Goal: Information Seeking & Learning: Check status

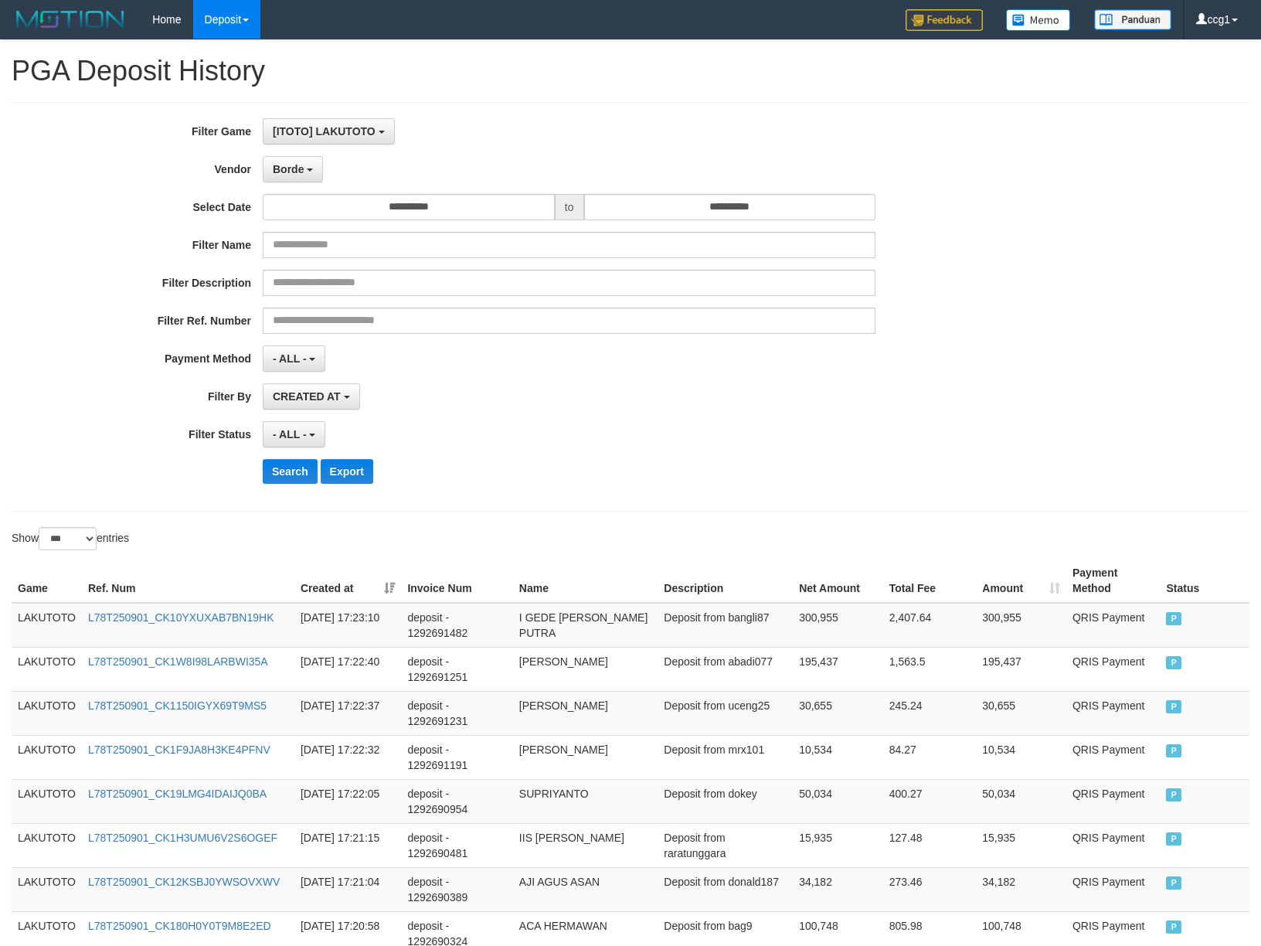
select select "**********"
select select "*"
select select "***"
click at [292, 481] on button "Search" at bounding box center [290, 471] width 55 height 25
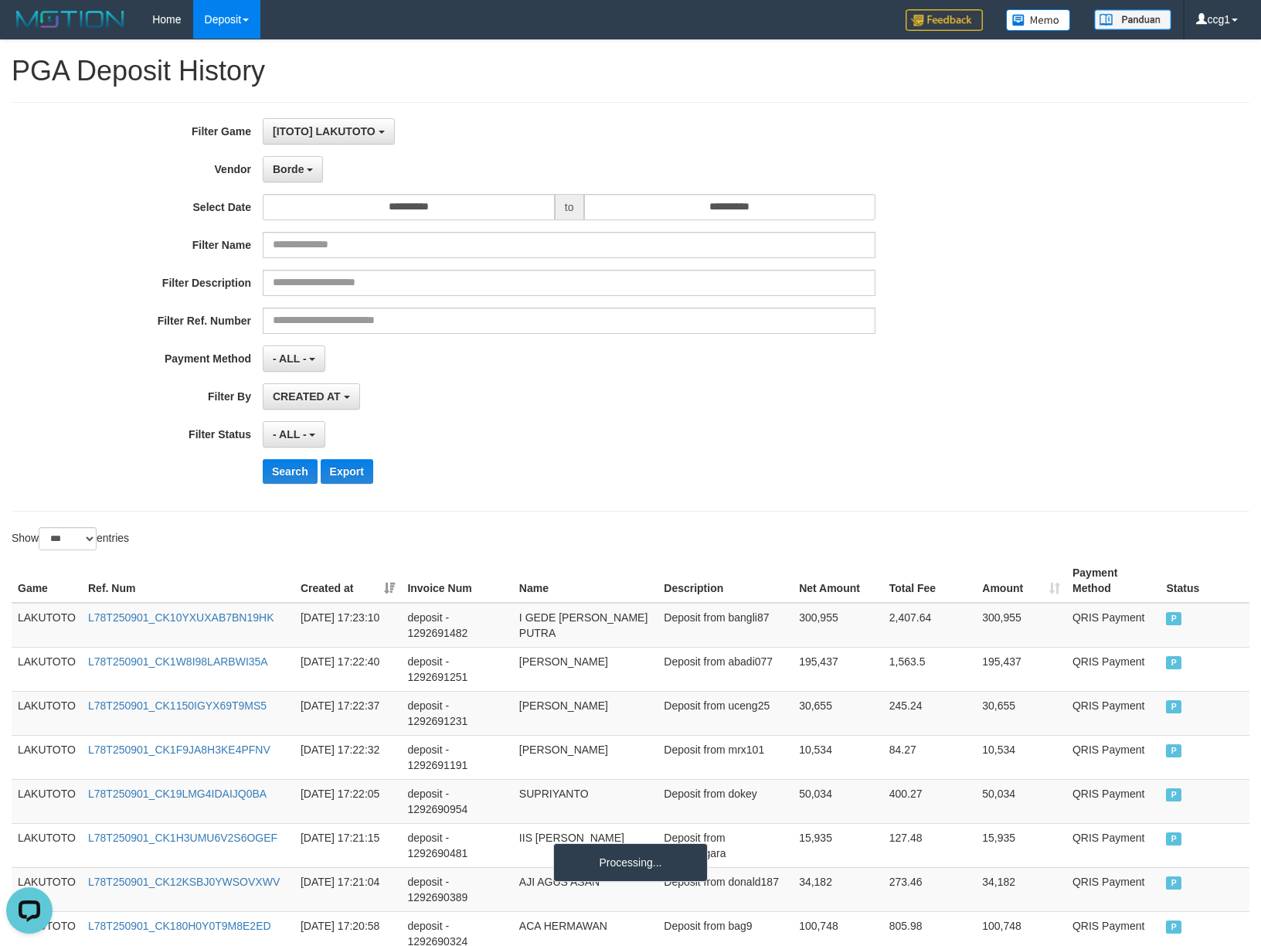
click at [742, 458] on div "**********" at bounding box center [525, 306] width 1051 height 377
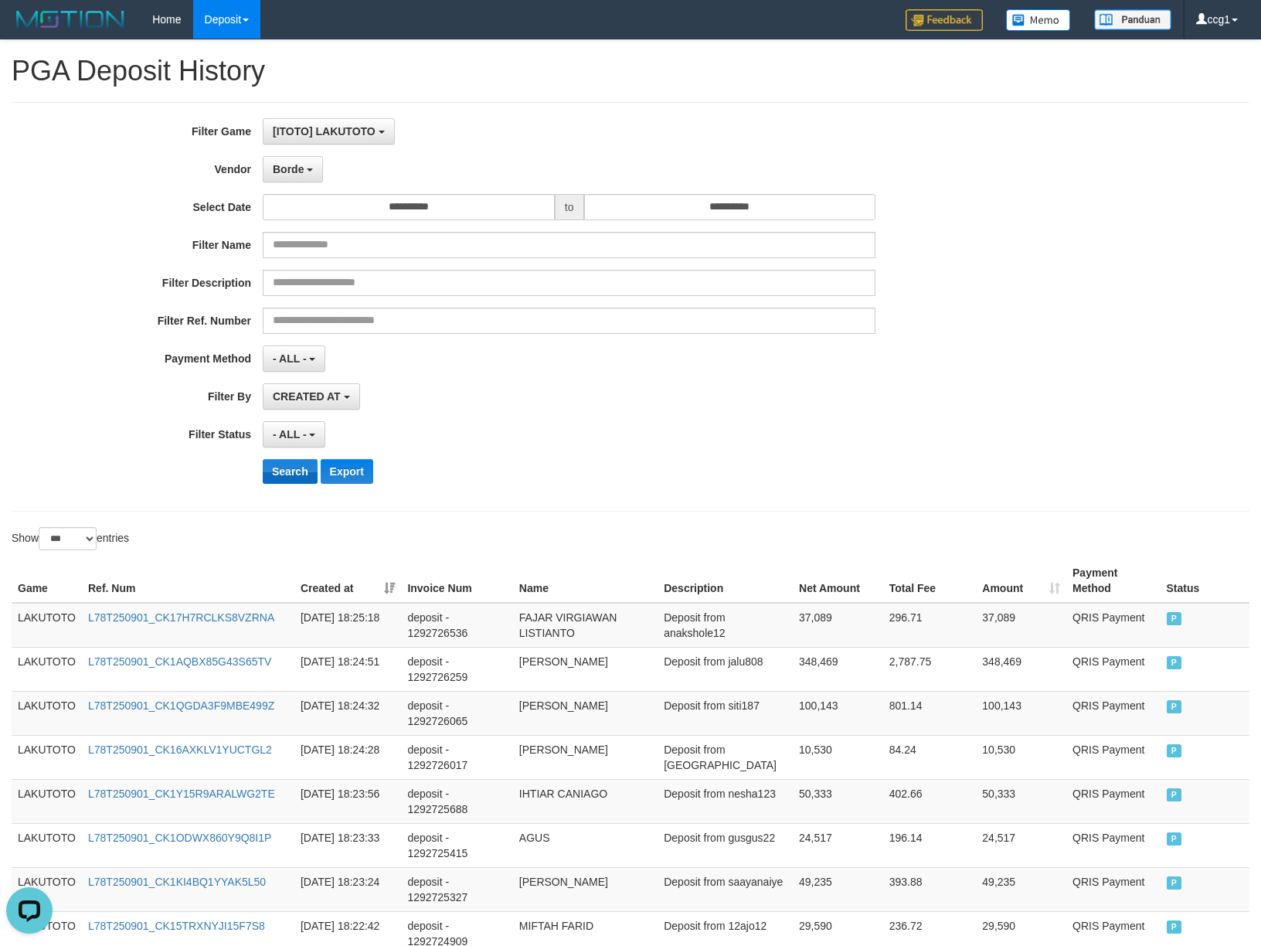
drag, startPoint x: 642, startPoint y: 554, endPoint x: 266, endPoint y: 476, distance: 383.7
click at [598, 545] on div "Show ** ** ** *** entries" at bounding box center [630, 540] width 1261 height 27
click at [280, 470] on button "Search" at bounding box center [290, 471] width 55 height 25
click at [784, 424] on div "- ALL - SELECT ALL - ALL - SELECT STATUS PENDING/UNPAID PAID CANCELED EXPIRED" at bounding box center [569, 434] width 613 height 26
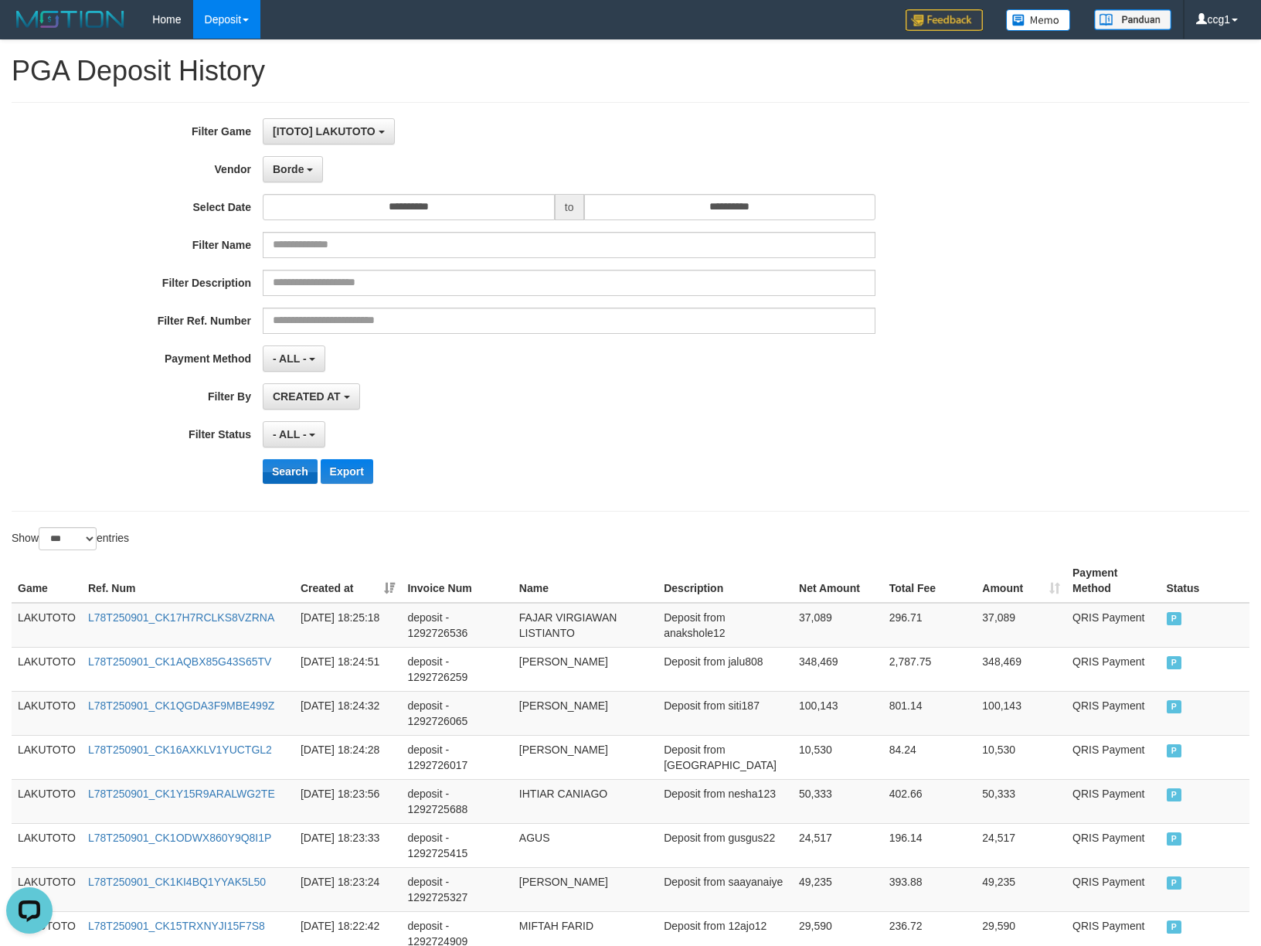
click at [288, 461] on div "**********" at bounding box center [525, 306] width 1051 height 377
click at [288, 470] on button "Search" at bounding box center [290, 471] width 55 height 25
click at [288, 471] on button "Search" at bounding box center [290, 471] width 55 height 25
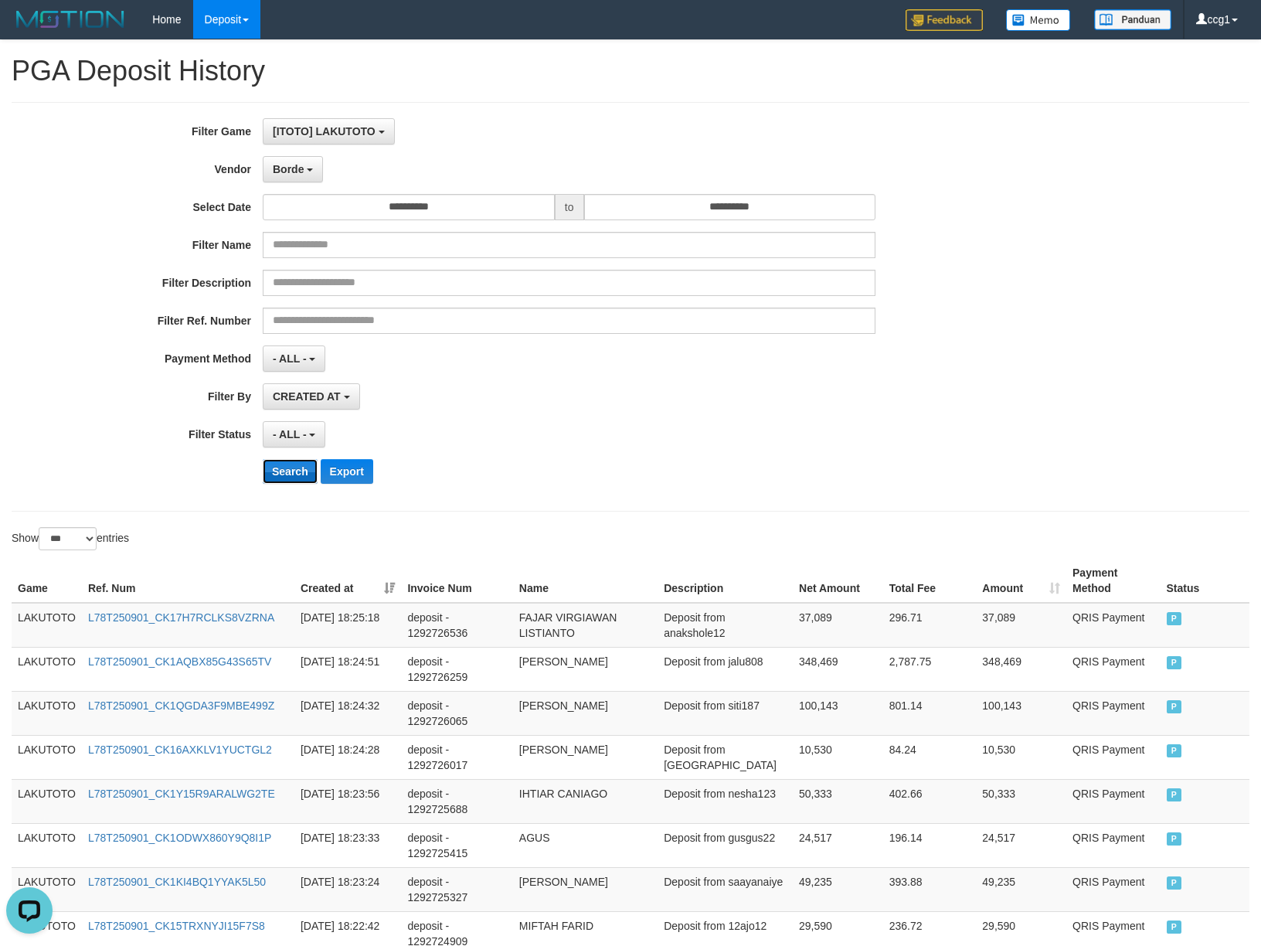
click at [288, 471] on button "Search" at bounding box center [290, 471] width 55 height 25
click at [306, 170] on button "Borde" at bounding box center [293, 169] width 60 height 26
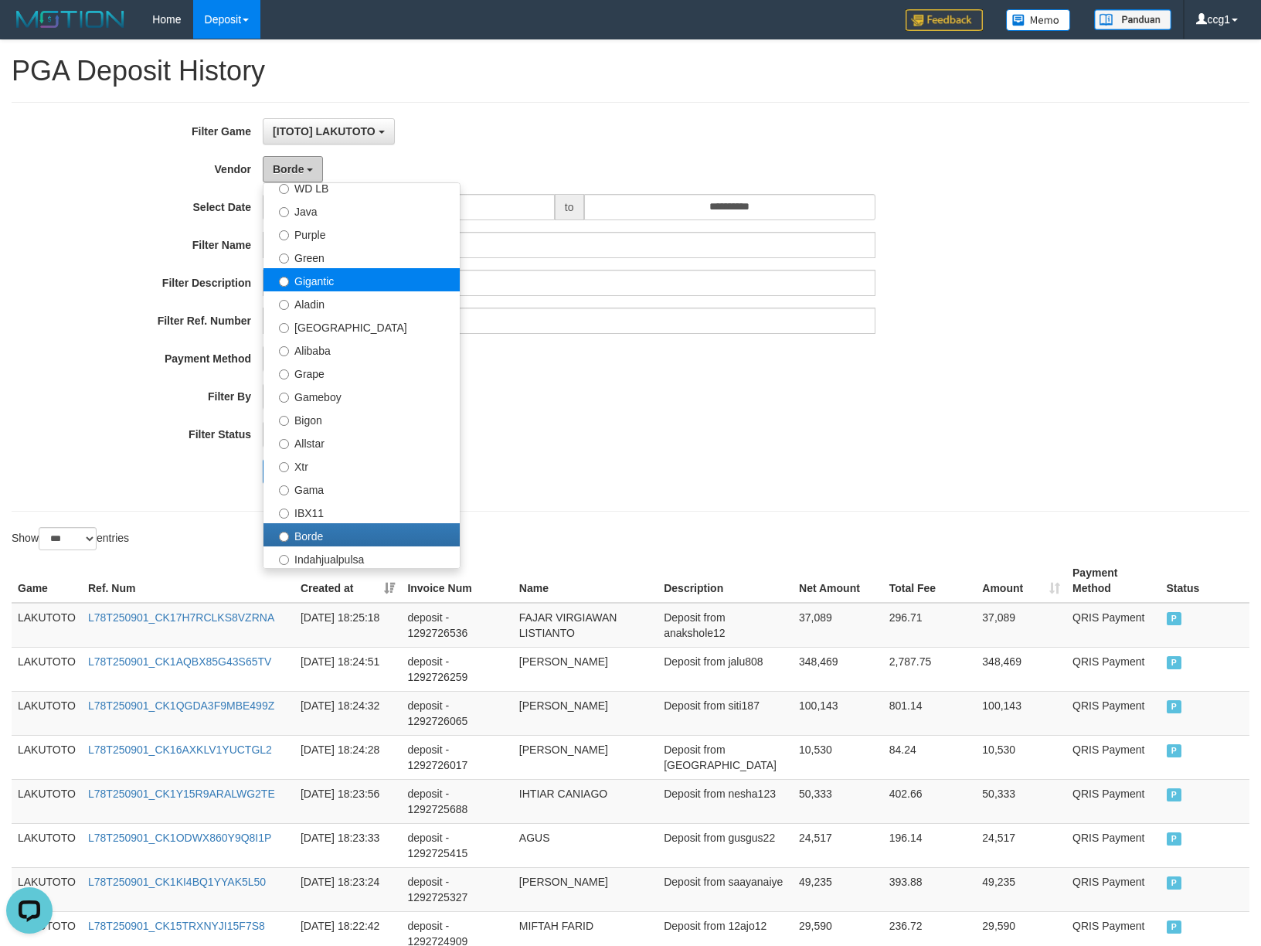
scroll to position [0, 0]
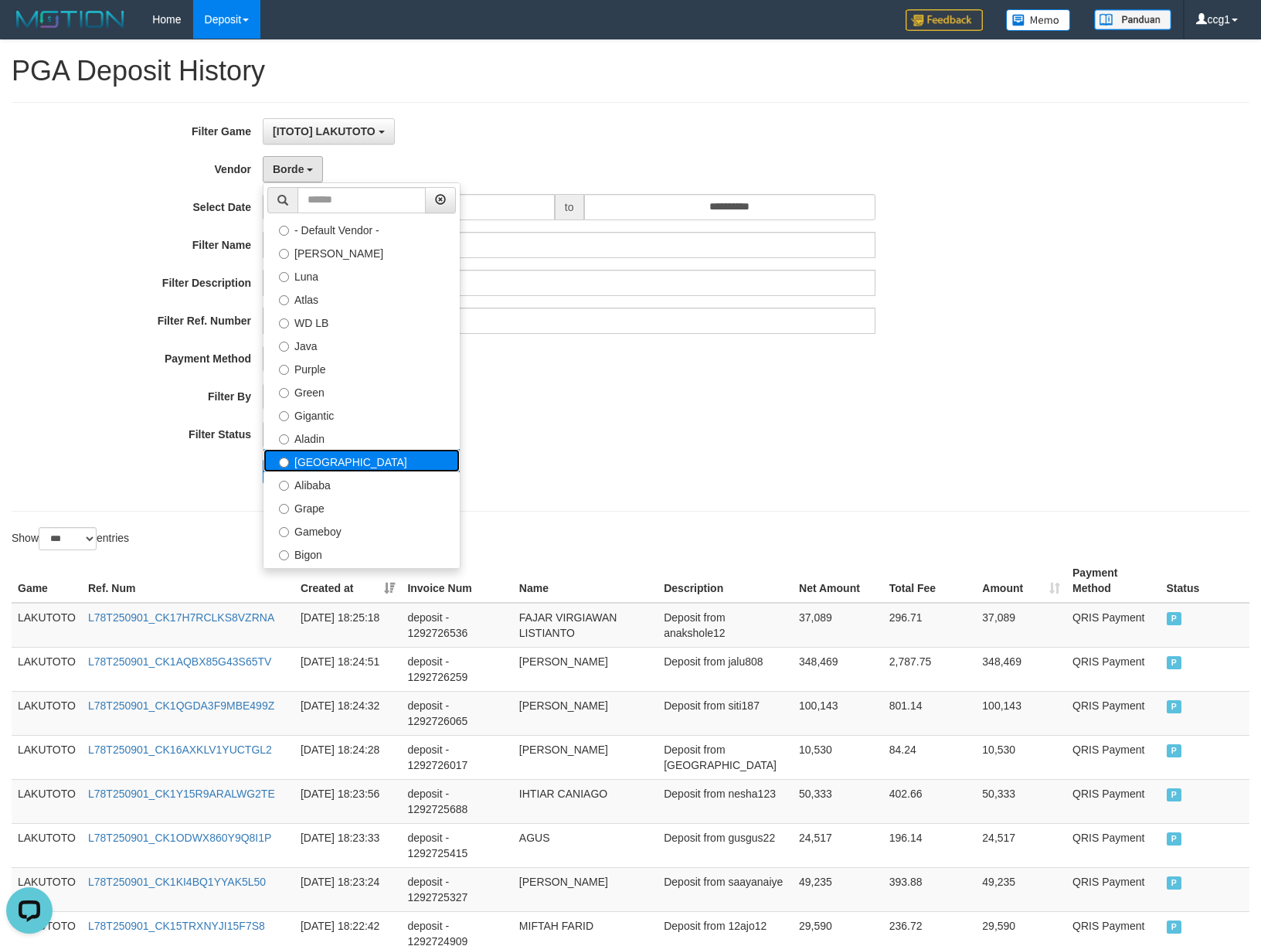
click at [386, 451] on label "[GEOGRAPHIC_DATA]" at bounding box center [362, 460] width 196 height 23
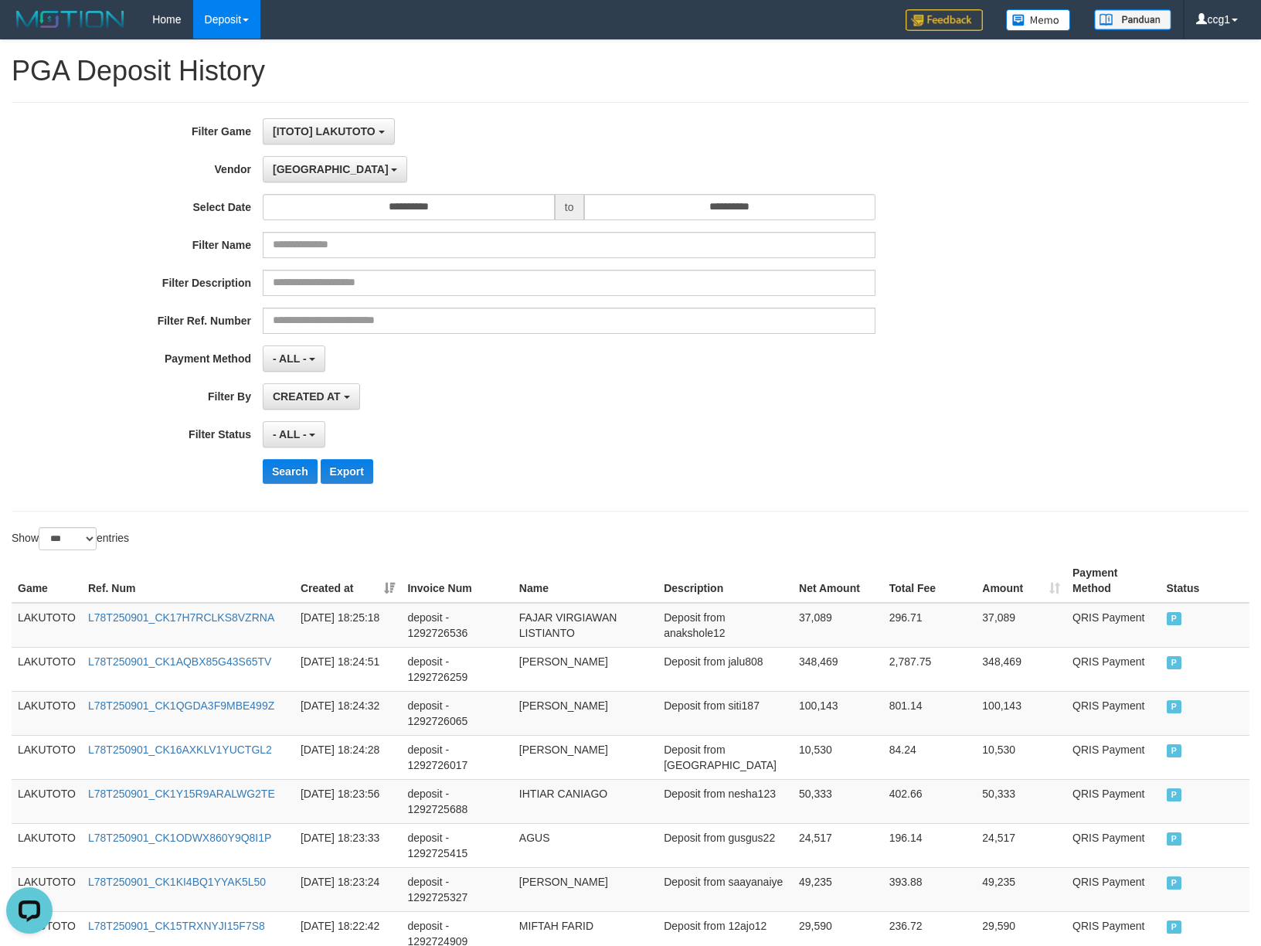
drag, startPoint x: 601, startPoint y: 424, endPoint x: 564, endPoint y: 436, distance: 38.4
click at [582, 431] on div "- ALL - SELECT ALL - ALL - SELECT STATUS PENDING/UNPAID PAID CANCELED EXPIRED" at bounding box center [569, 434] width 613 height 26
click at [280, 476] on button "Search" at bounding box center [290, 471] width 55 height 25
drag, startPoint x: 280, startPoint y: 476, endPoint x: 643, endPoint y: 456, distance: 363.8
click at [288, 476] on button "Search" at bounding box center [290, 471] width 55 height 25
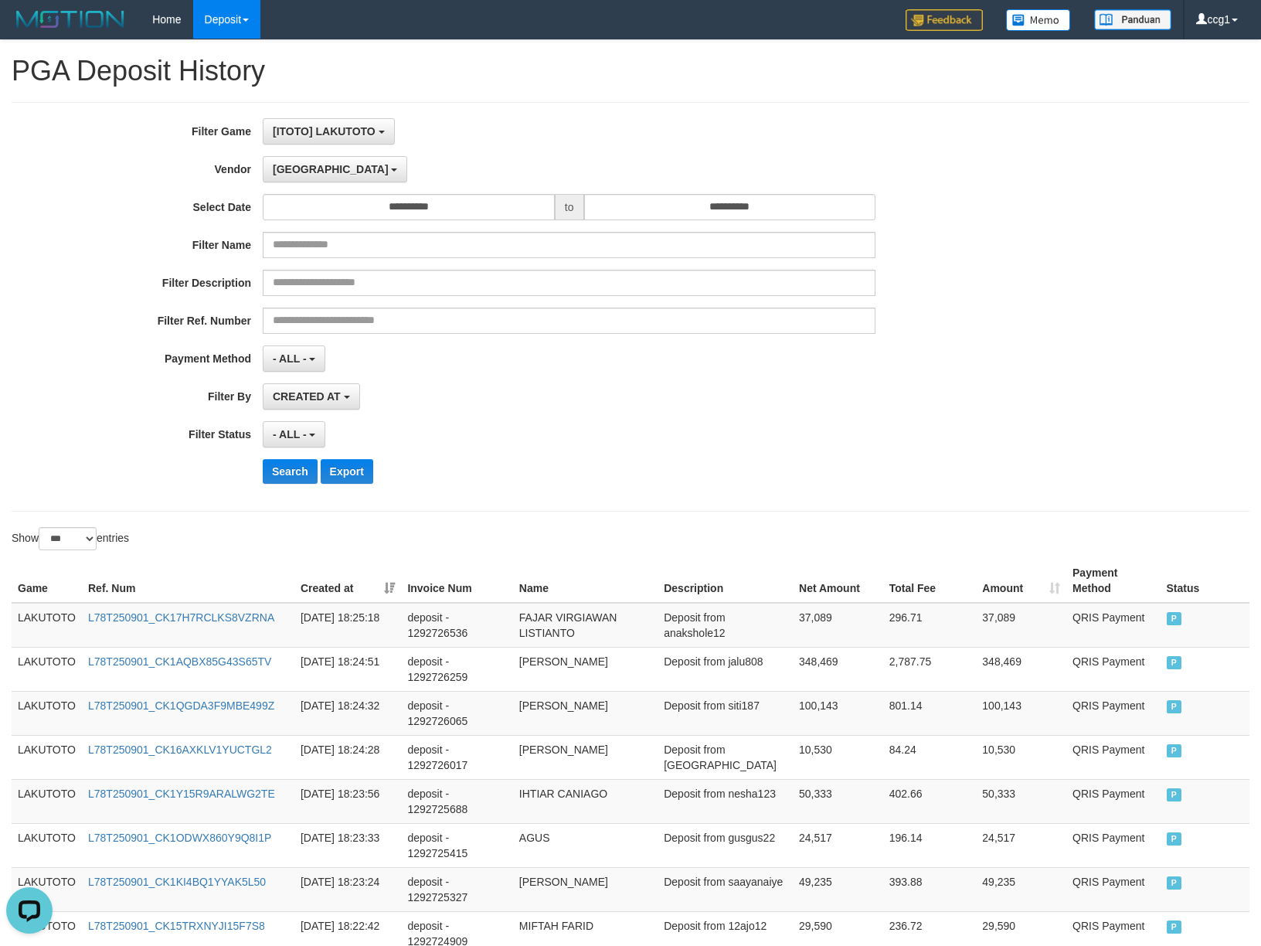
drag, startPoint x: 826, startPoint y: 440, endPoint x: 36, endPoint y: 445, distance: 790.0
click at [756, 448] on div "- ALL - SELECT ALL - ALL - SELECT STATUS PENDING/UNPAID PAID CANCELED EXPIRED" at bounding box center [569, 434] width 613 height 26
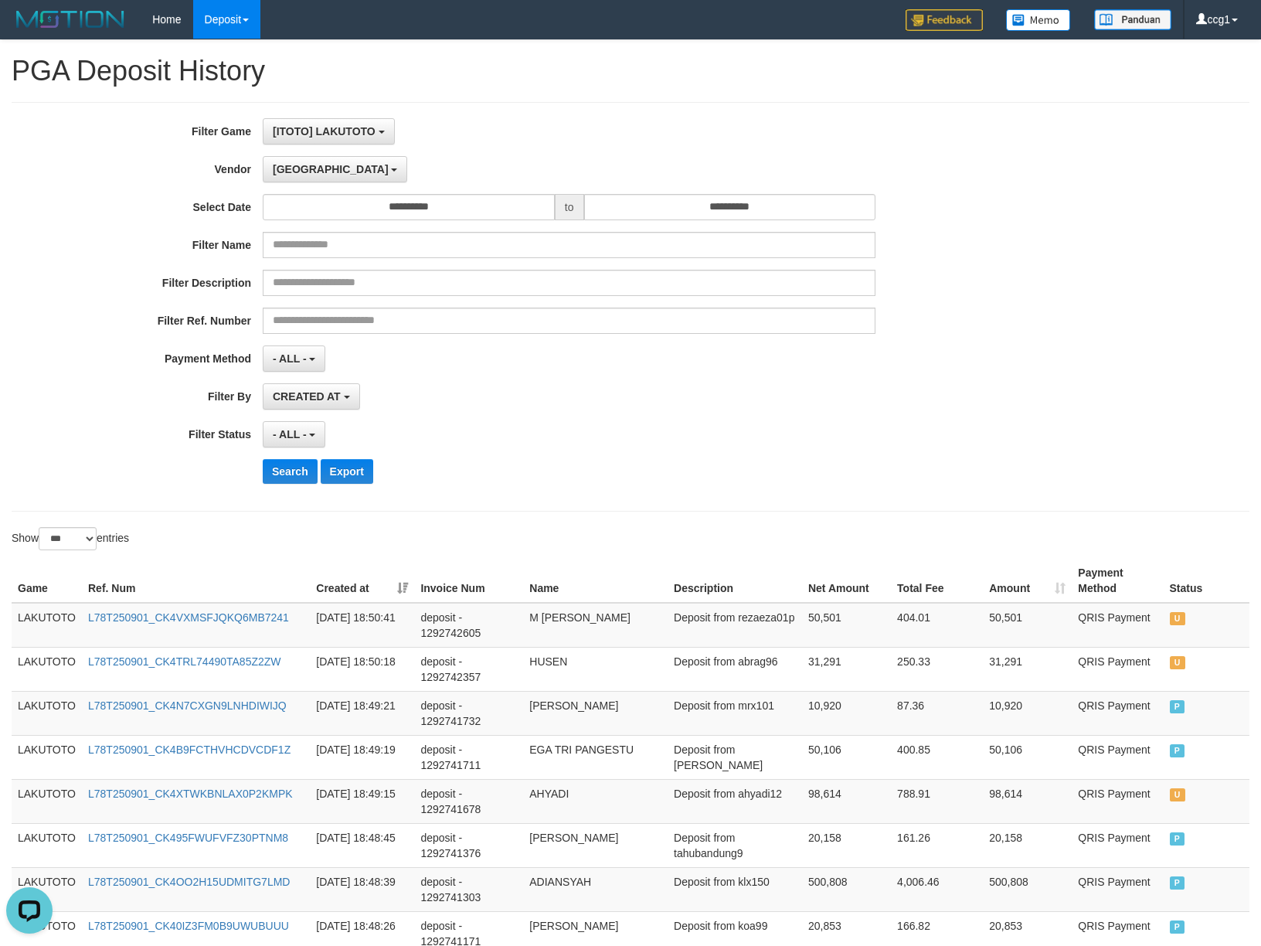
click at [848, 499] on div "**********" at bounding box center [631, 307] width 1238 height 410
click at [694, 448] on div "- ALL - SELECT ALL - ALL - SELECT STATUS PENDING/UNPAID PAID CANCELED EXPIRED" at bounding box center [569, 434] width 613 height 26
click at [291, 168] on span "[GEOGRAPHIC_DATA]" at bounding box center [331, 169] width 116 height 12
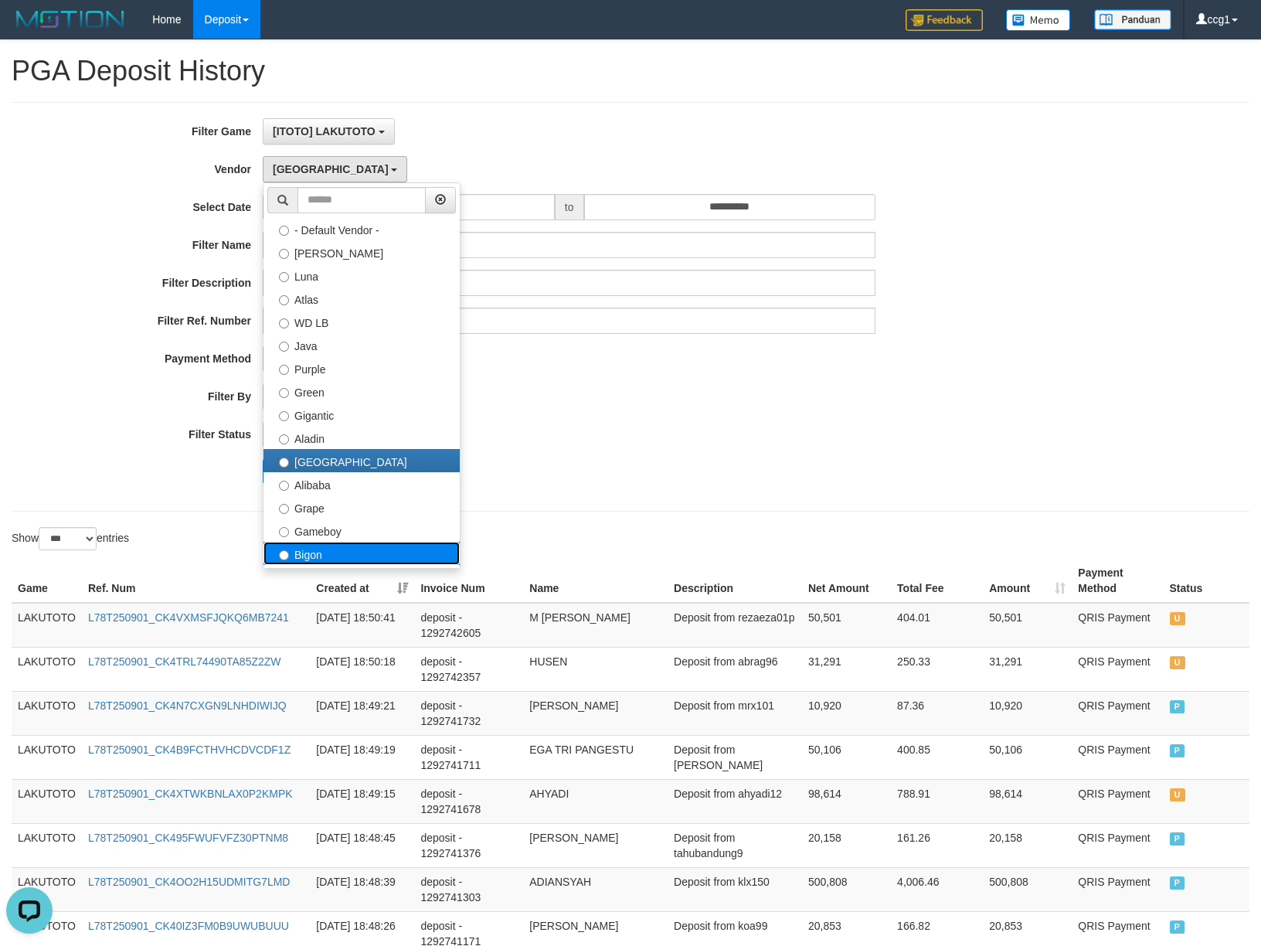
click at [373, 557] on label "Bigon" at bounding box center [362, 553] width 196 height 23
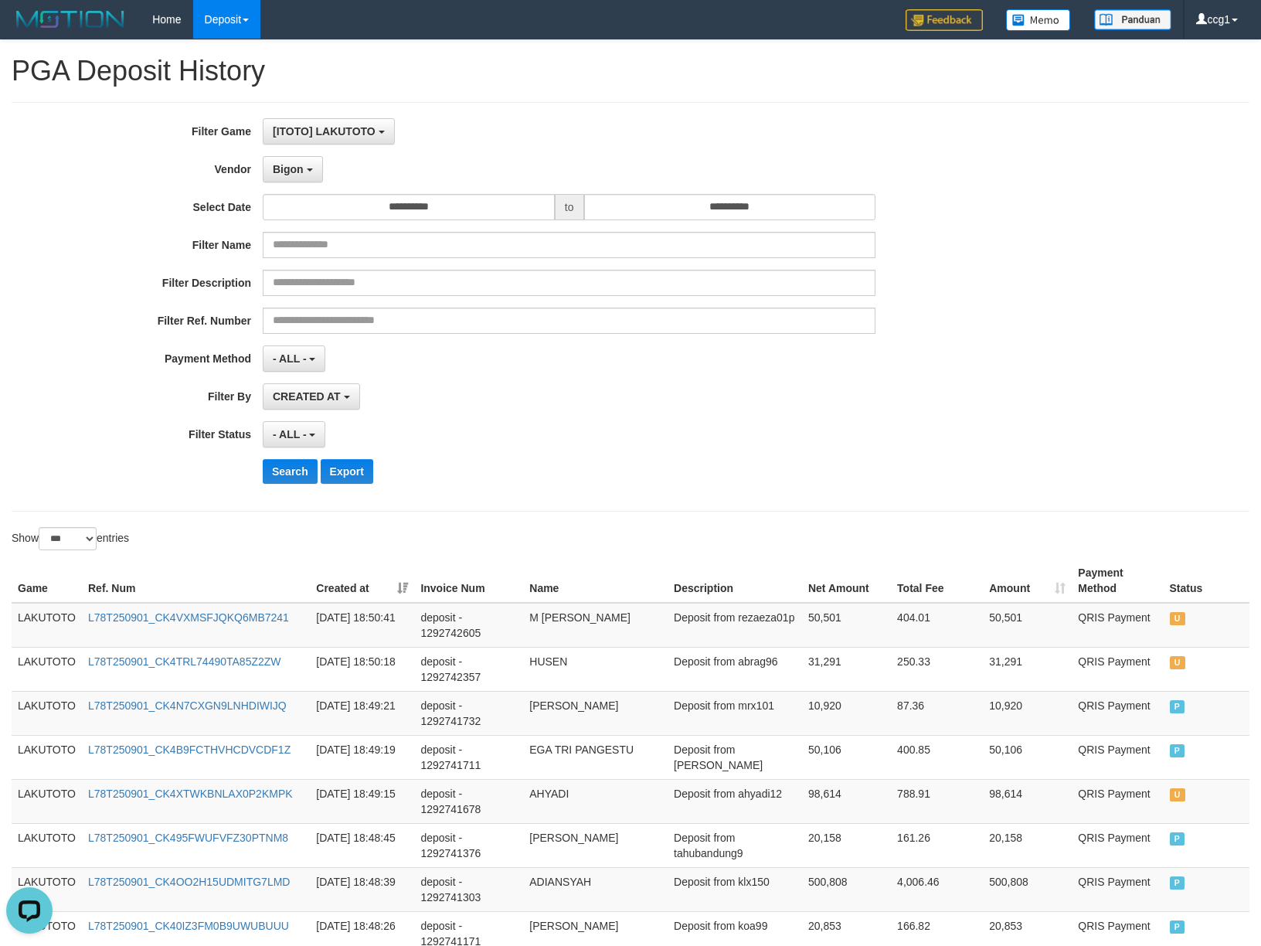
drag, startPoint x: 567, startPoint y: 532, endPoint x: 255, endPoint y: 508, distance: 312.4
click at [530, 533] on div "Show ** ** ** *** entries" at bounding box center [316, 540] width 608 height 27
click at [277, 471] on button "Search" at bounding box center [290, 471] width 55 height 25
drag, startPoint x: 277, startPoint y: 471, endPoint x: 464, endPoint y: 471, distance: 187.1
click at [334, 471] on div "Search Export" at bounding box center [657, 471] width 788 height 25
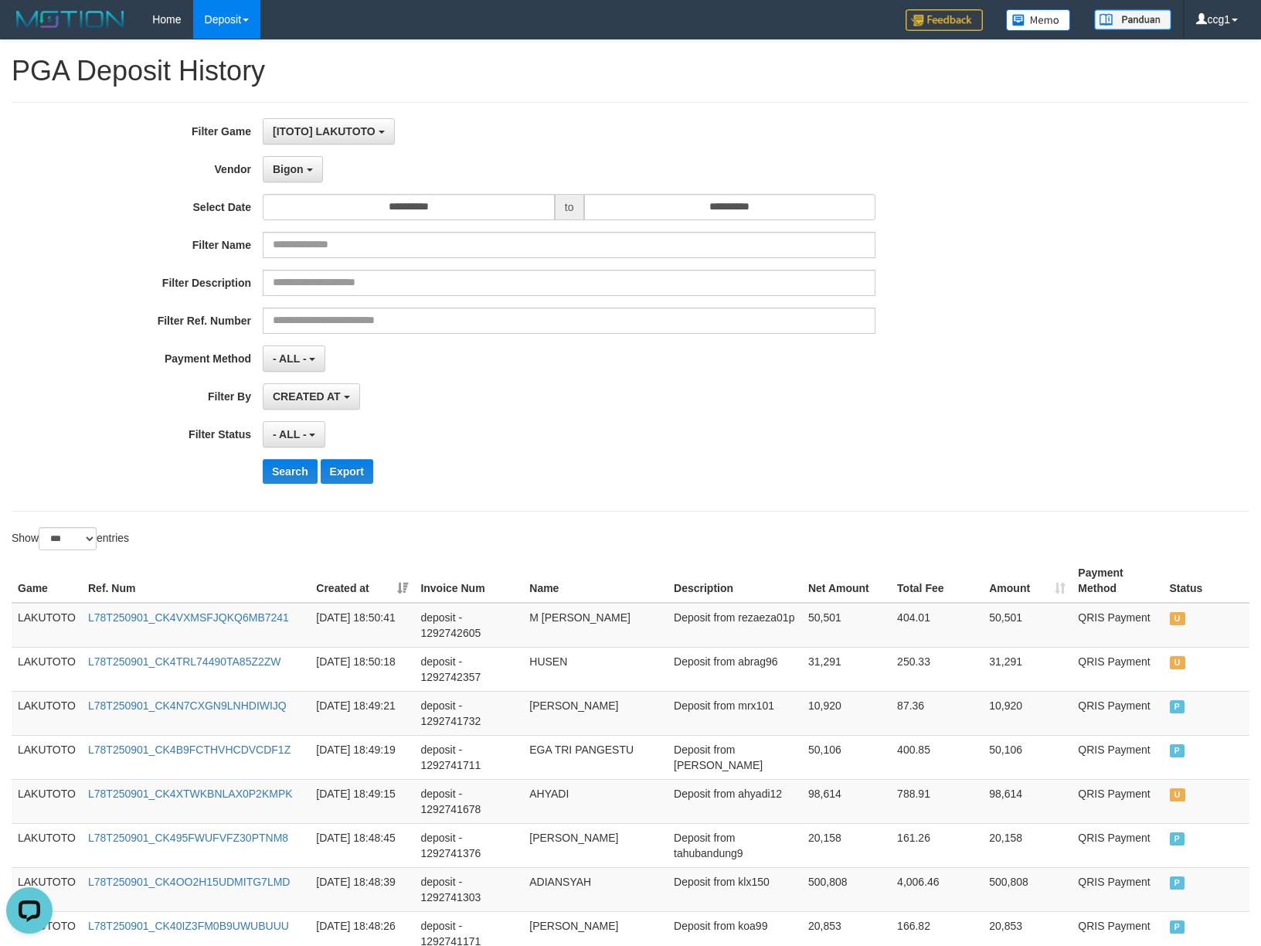
click at [836, 471] on div "Search Export" at bounding box center [657, 471] width 788 height 25
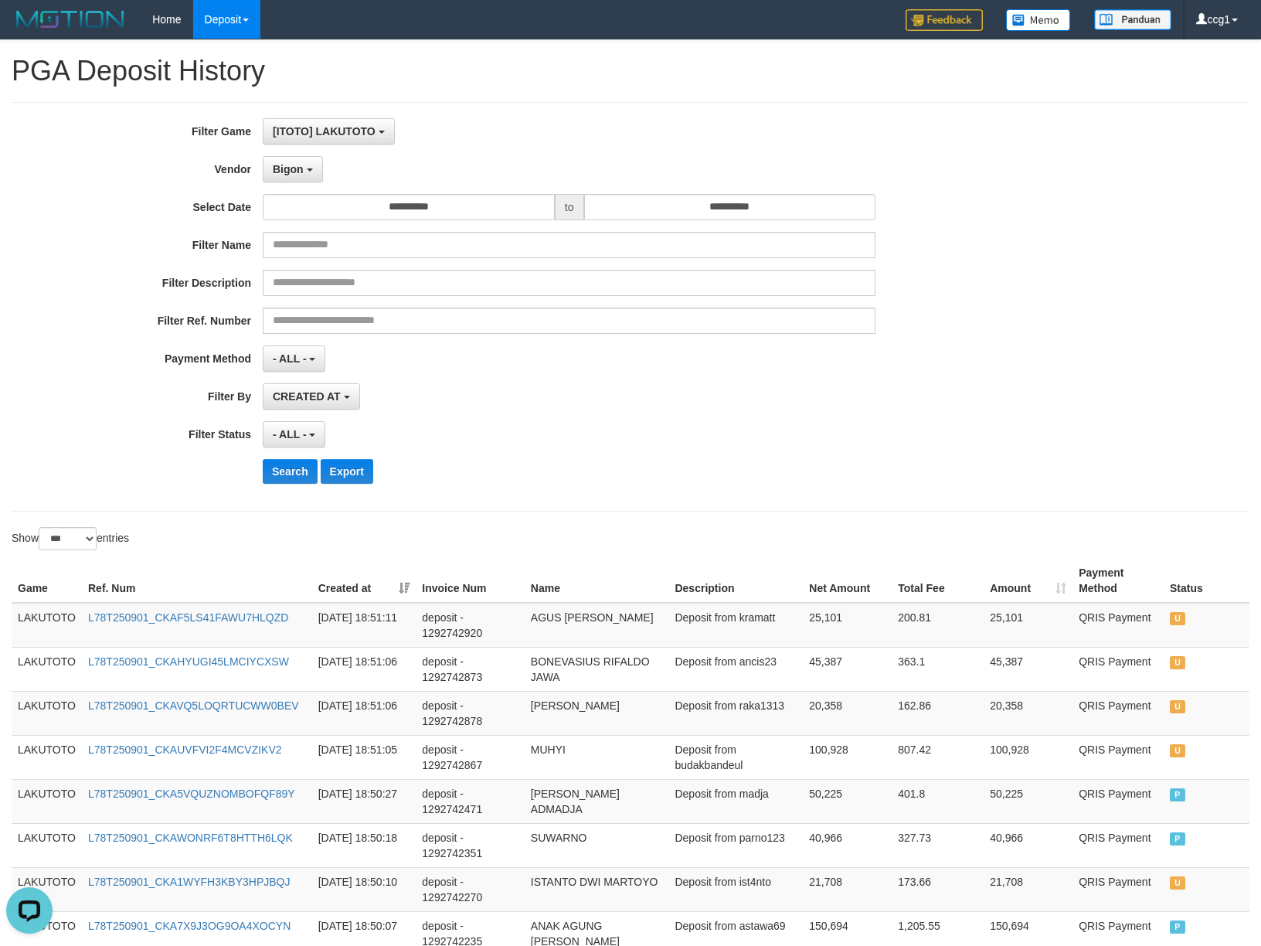
drag, startPoint x: 808, startPoint y: 431, endPoint x: 762, endPoint y: 443, distance: 47.1
click at [808, 434] on div "- ALL - SELECT ALL - ALL - SELECT STATUS PENDING/UNPAID PAID CANCELED EXPIRED" at bounding box center [569, 434] width 613 height 26
click at [740, 444] on div "- ALL - SELECT ALL - ALL - SELECT STATUS PENDING/UNPAID PAID CANCELED EXPIRED" at bounding box center [569, 434] width 613 height 26
drag, startPoint x: 496, startPoint y: 448, endPoint x: 431, endPoint y: 458, distance: 65.6
click at [496, 448] on div "- ALL - SELECT ALL - ALL - SELECT STATUS PENDING/UNPAID PAID CANCELED EXPIRED" at bounding box center [569, 434] width 613 height 26
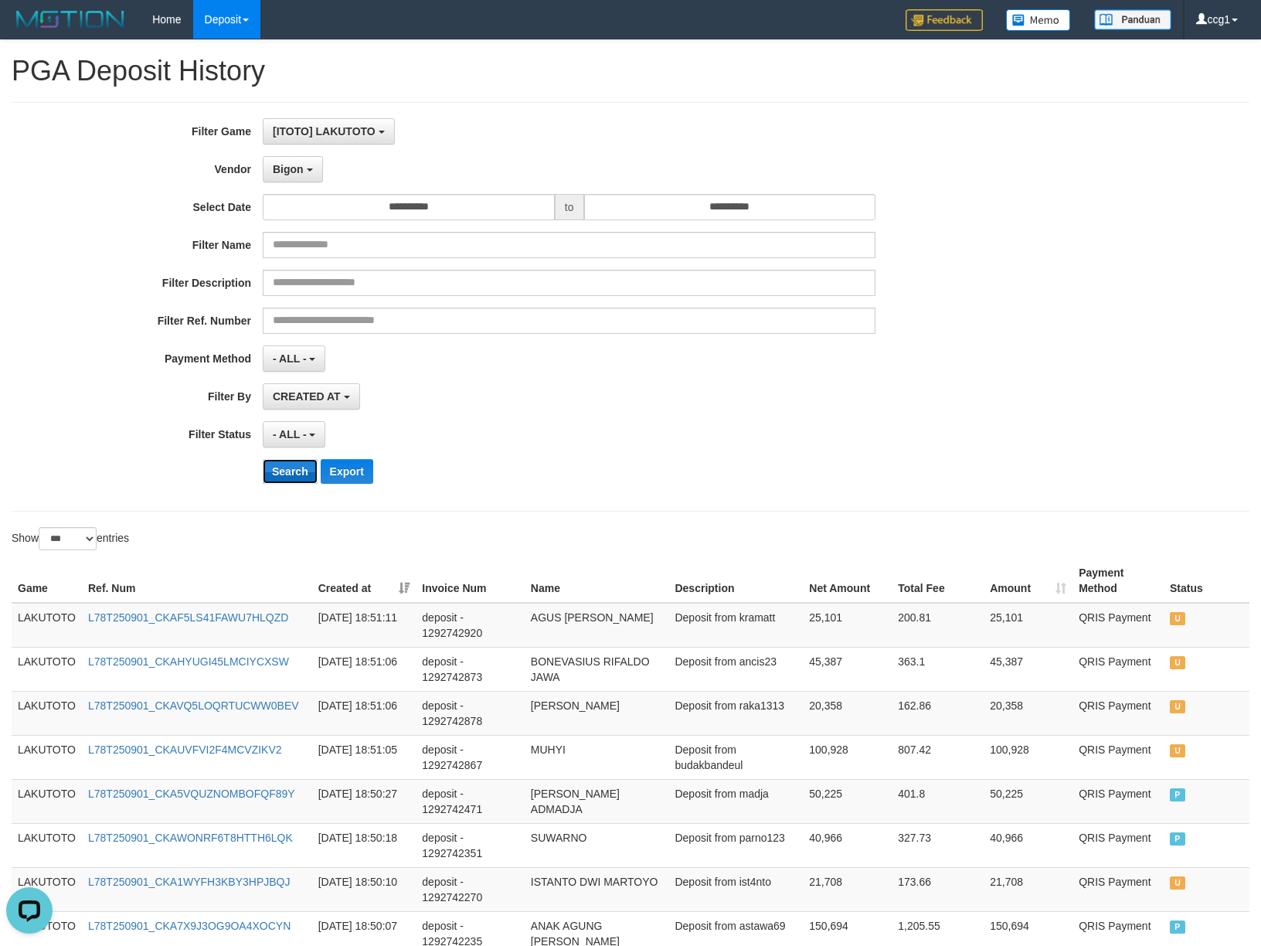
click at [292, 473] on button "Search" at bounding box center [290, 471] width 55 height 25
click at [758, 452] on div "**********" at bounding box center [525, 306] width 1051 height 377
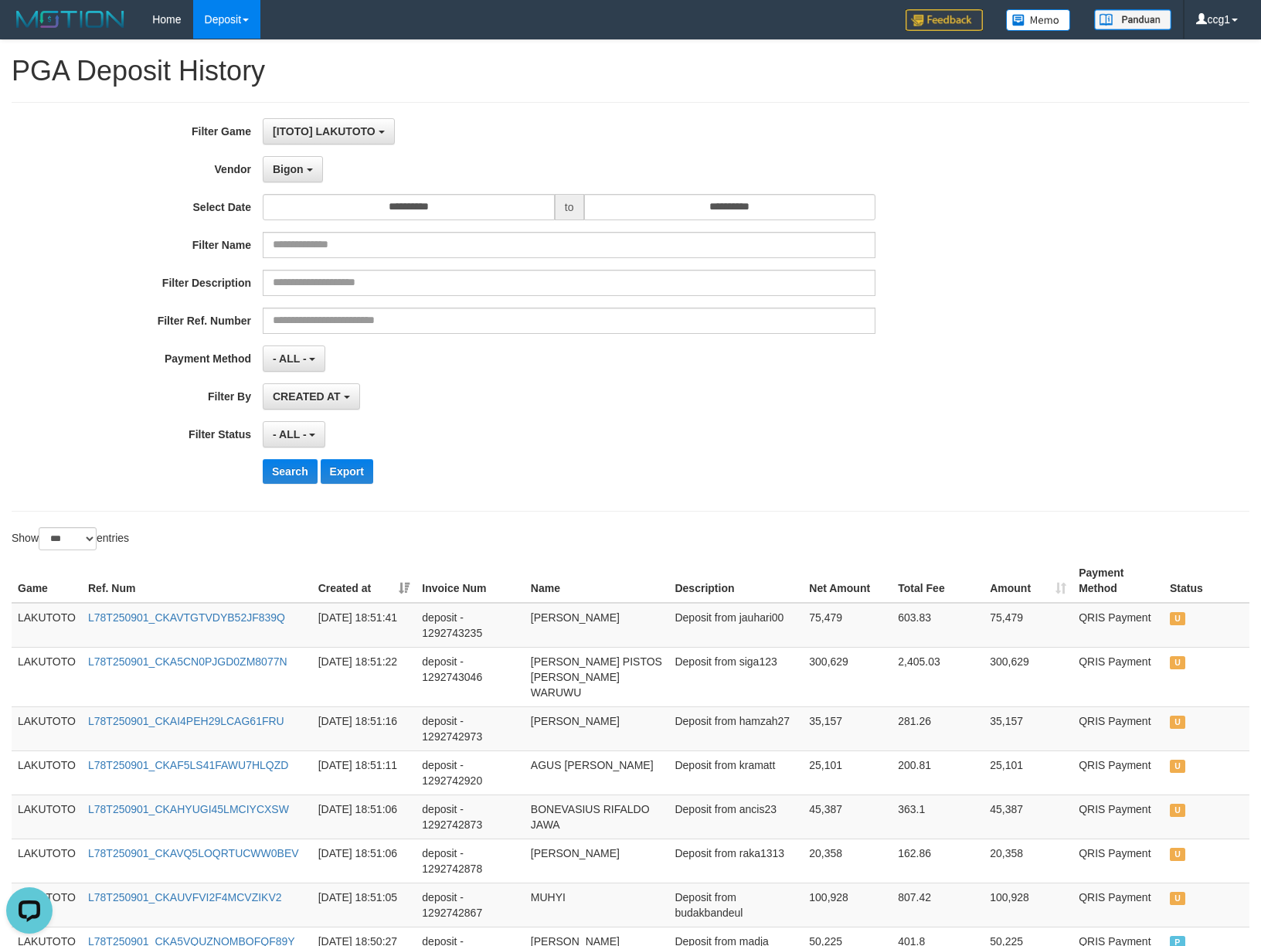
click at [740, 579] on th "Description" at bounding box center [736, 581] width 134 height 44
click at [284, 473] on button "Search" at bounding box center [290, 471] width 55 height 25
drag, startPoint x: 304, startPoint y: 475, endPoint x: 682, endPoint y: 461, distance: 378.2
click at [553, 475] on div "Search Export" at bounding box center [657, 471] width 788 height 25
click at [719, 447] on div "- ALL - SELECT ALL - ALL - SELECT STATUS PENDING/UNPAID PAID CANCELED EXPIRED" at bounding box center [569, 434] width 613 height 26
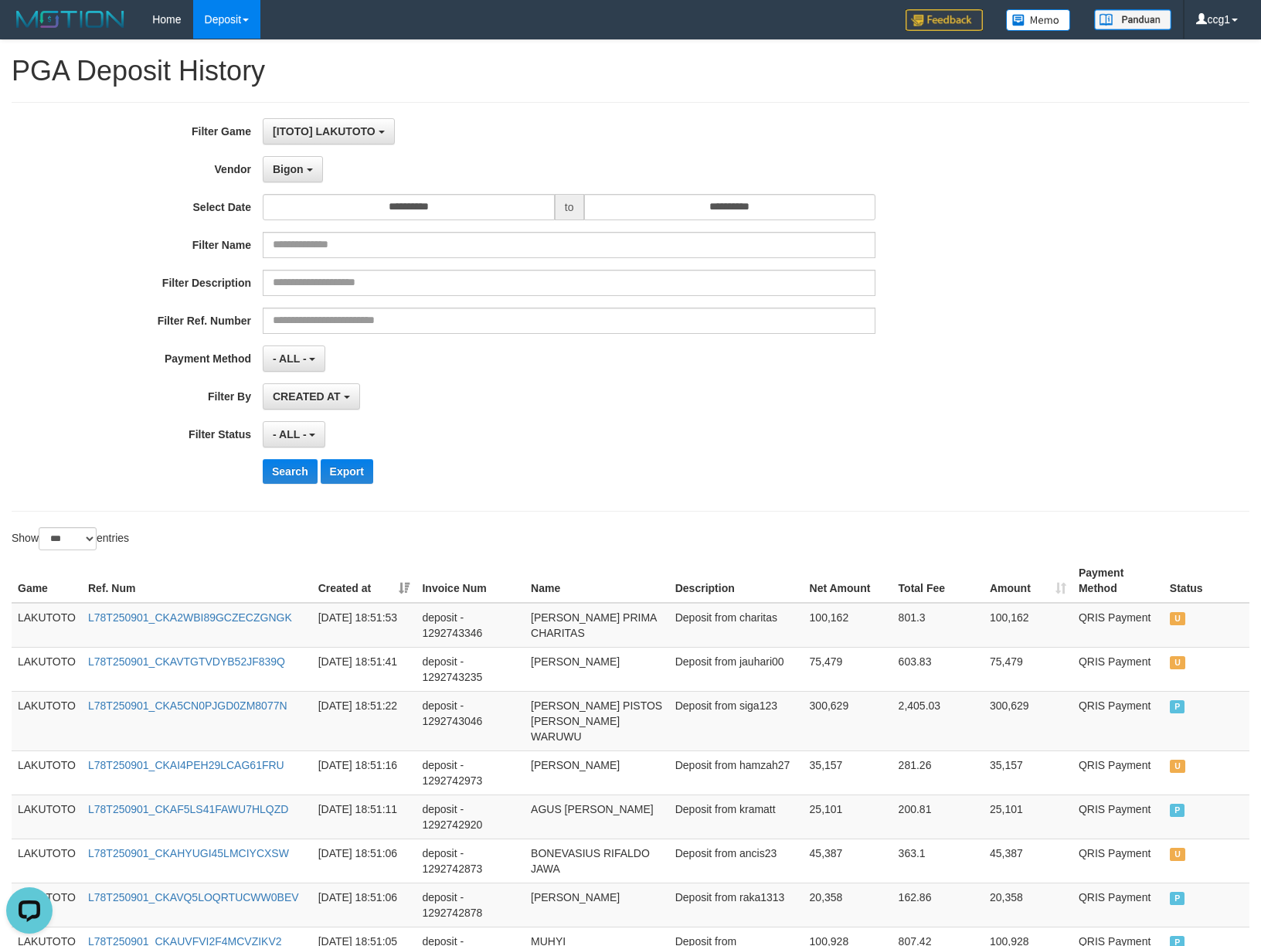
click at [598, 391] on div "CREATED AT PAID AT CREATED AT" at bounding box center [569, 396] width 613 height 26
click at [283, 475] on button "Search" at bounding box center [290, 471] width 55 height 25
drag, startPoint x: 283, startPoint y: 475, endPoint x: 489, endPoint y: 448, distance: 207.3
click at [284, 476] on button "Search" at bounding box center [290, 471] width 55 height 25
click at [748, 397] on div "CREATED AT PAID AT CREATED AT" at bounding box center [569, 396] width 613 height 26
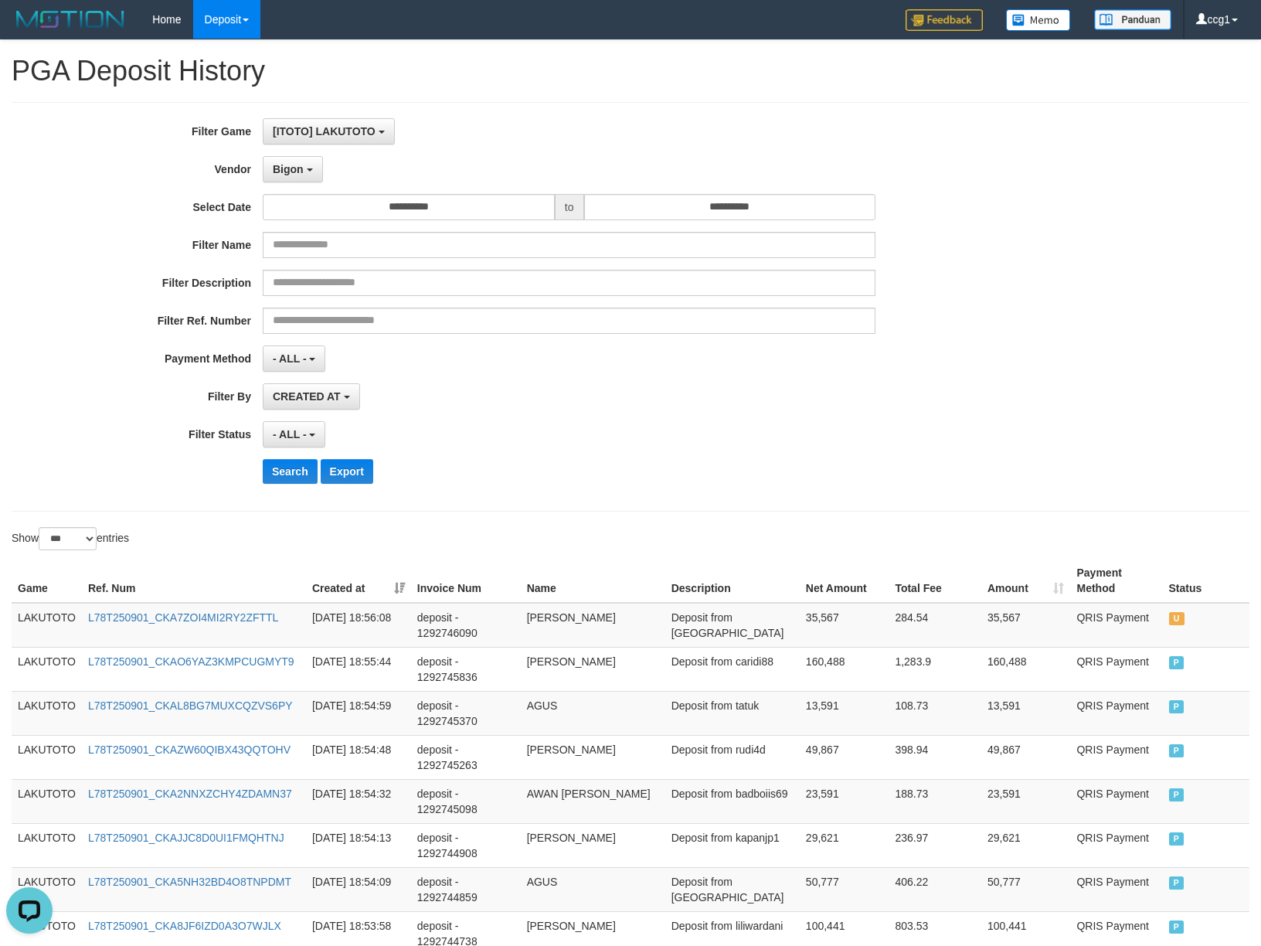
click at [814, 434] on div "- ALL - SELECT ALL - ALL - SELECT STATUS PENDING/UNPAID PAID CANCELED EXPIRED" at bounding box center [569, 434] width 613 height 26
click at [279, 168] on span "Bigon" at bounding box center [288, 169] width 31 height 12
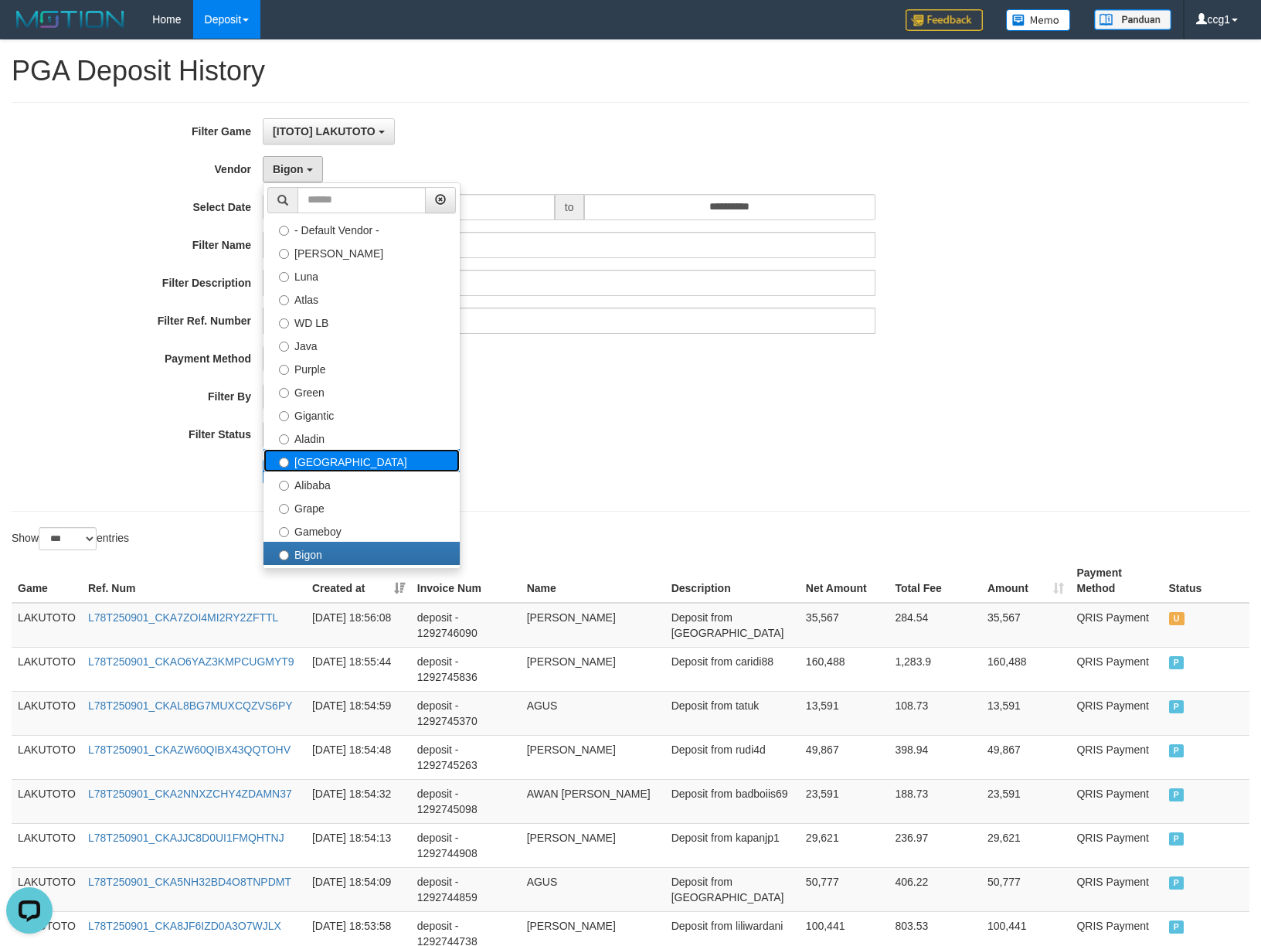
click at [351, 468] on label "[GEOGRAPHIC_DATA]" at bounding box center [362, 460] width 196 height 23
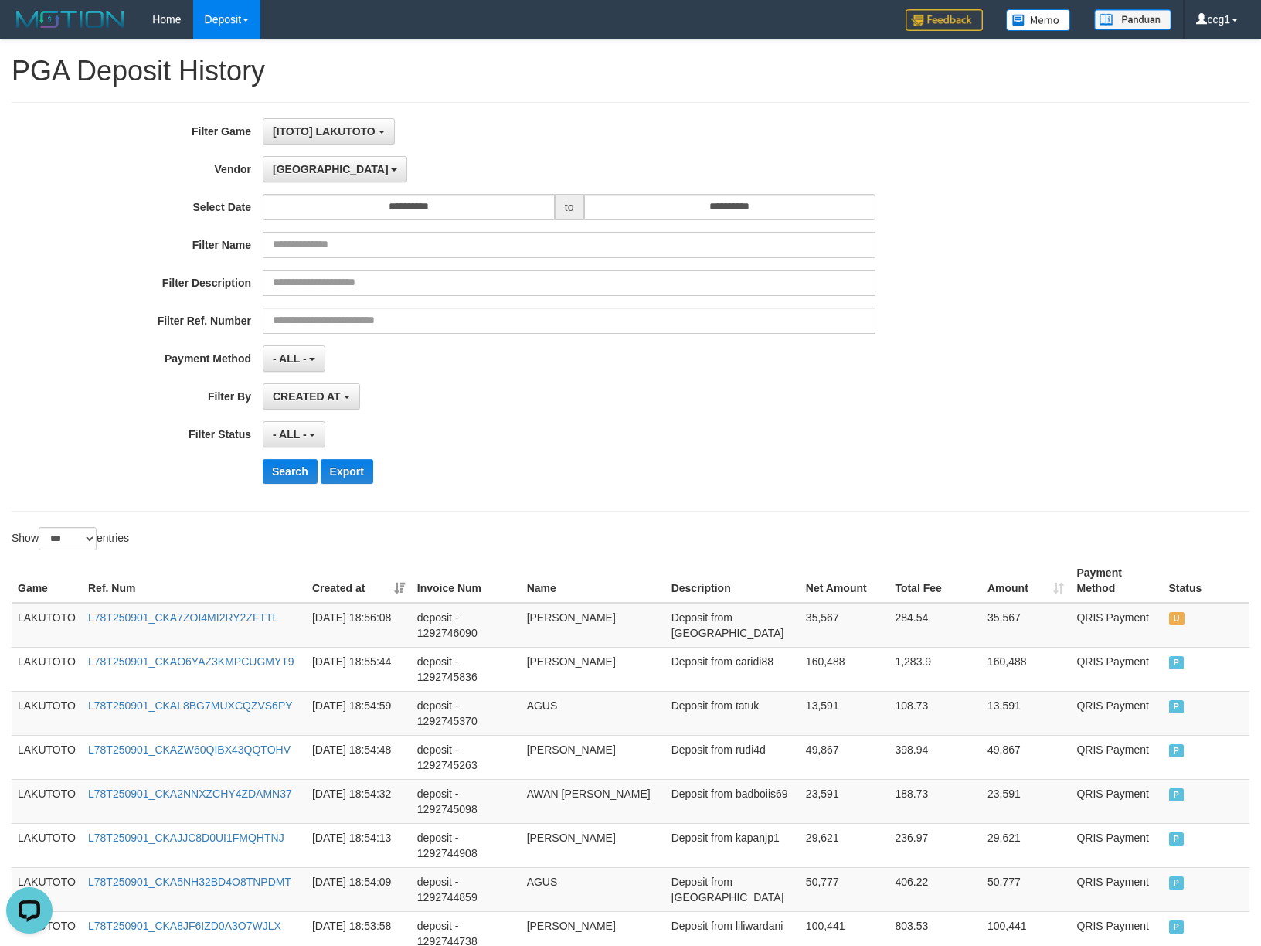
drag, startPoint x: 618, startPoint y: 472, endPoint x: 388, endPoint y: 476, distance: 230.4
click at [573, 476] on div "Search Export" at bounding box center [657, 471] width 788 height 25
click at [291, 473] on button "Search" at bounding box center [290, 471] width 55 height 25
click at [660, 465] on div "Search Export" at bounding box center [657, 471] width 788 height 25
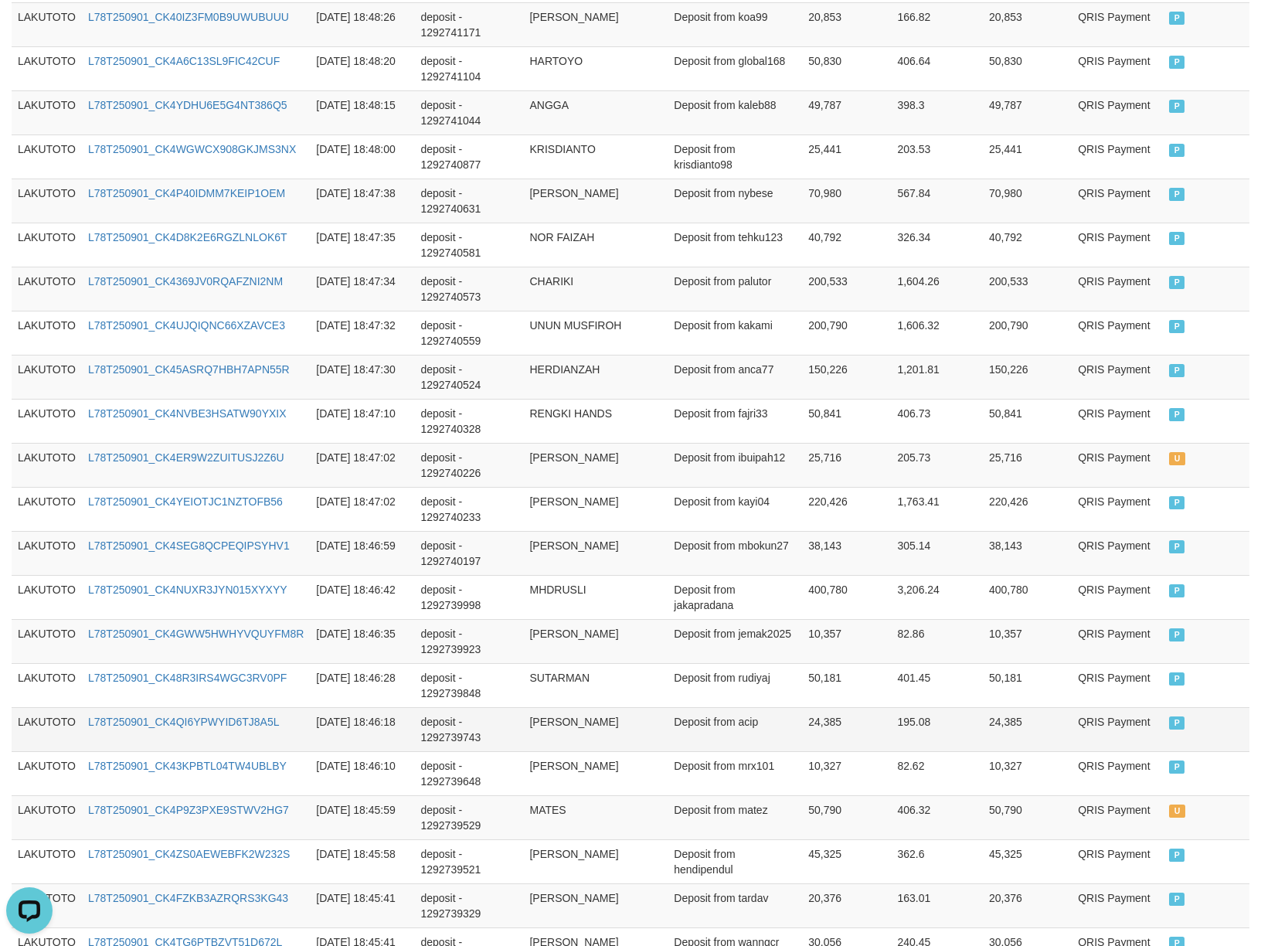
click at [776, 751] on td "Deposit from acip" at bounding box center [735, 729] width 134 height 44
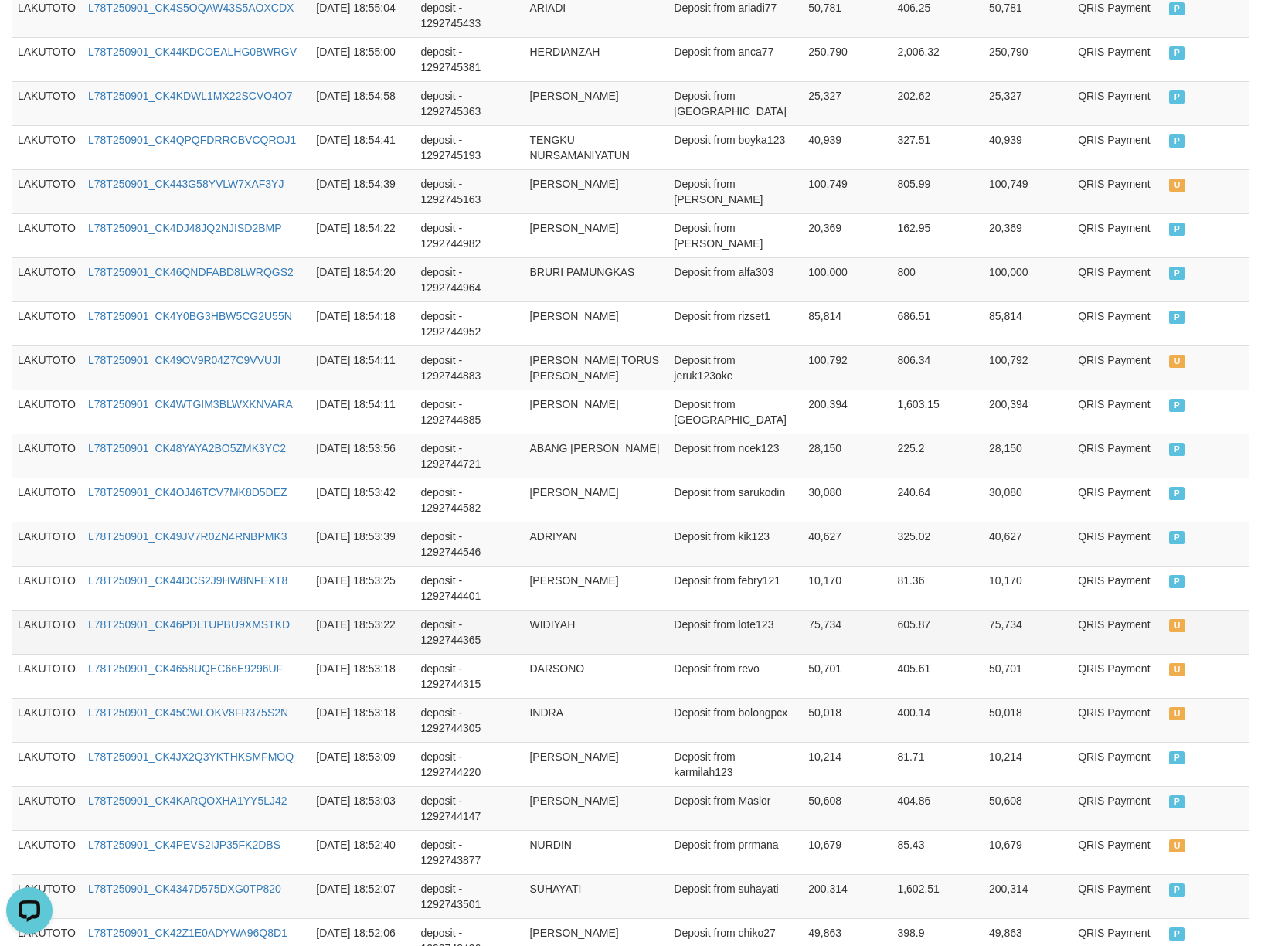
scroll to position [1512, 0]
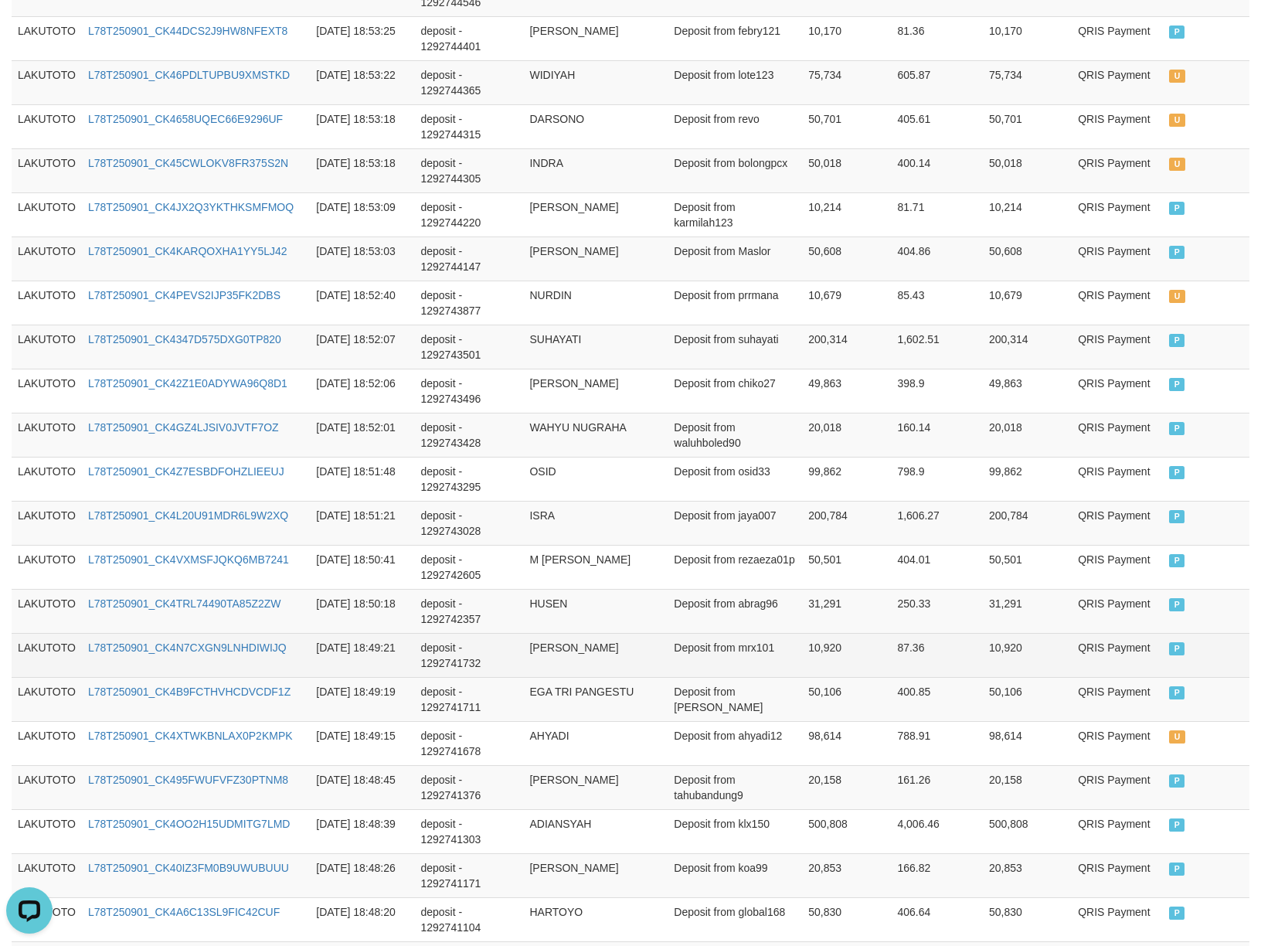
click at [880, 646] on td "10,920" at bounding box center [846, 655] width 89 height 44
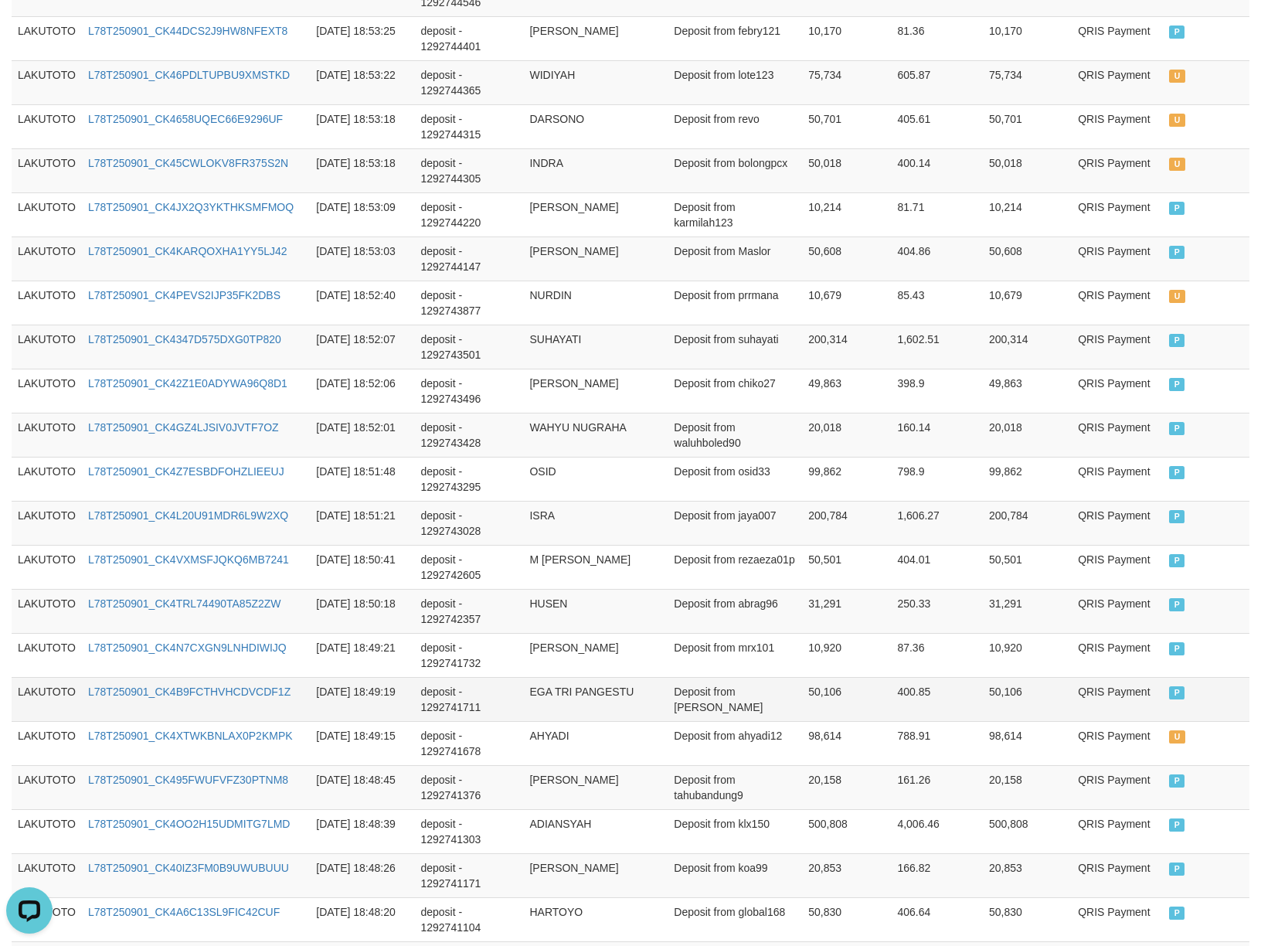
click at [702, 700] on td "Deposit from [PERSON_NAME]" at bounding box center [735, 699] width 134 height 44
click at [739, 543] on td "Deposit from jaya007" at bounding box center [735, 523] width 134 height 44
click at [535, 712] on td "EGA TRI PANGESTU" at bounding box center [595, 699] width 145 height 44
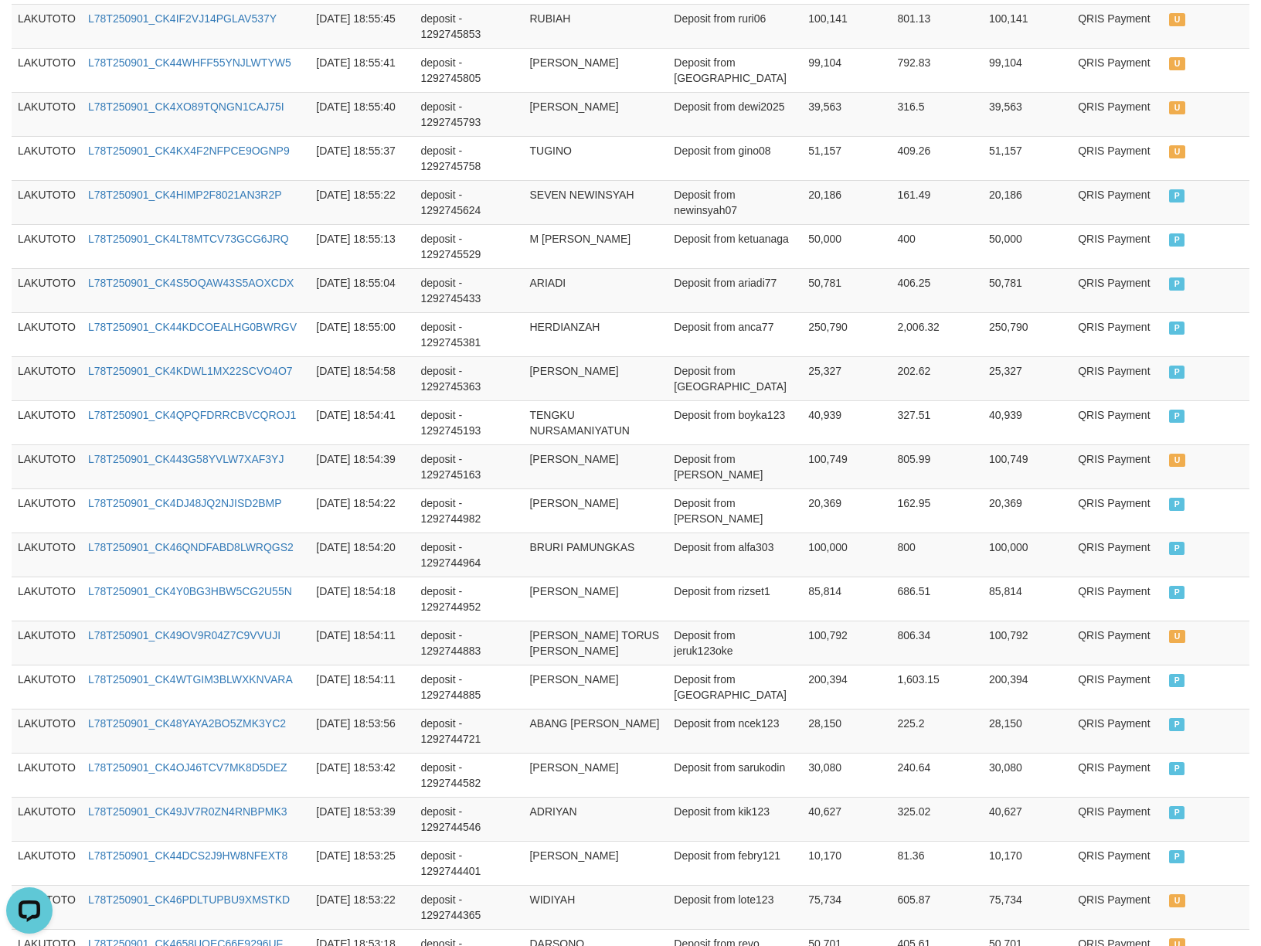
scroll to position [0, 0]
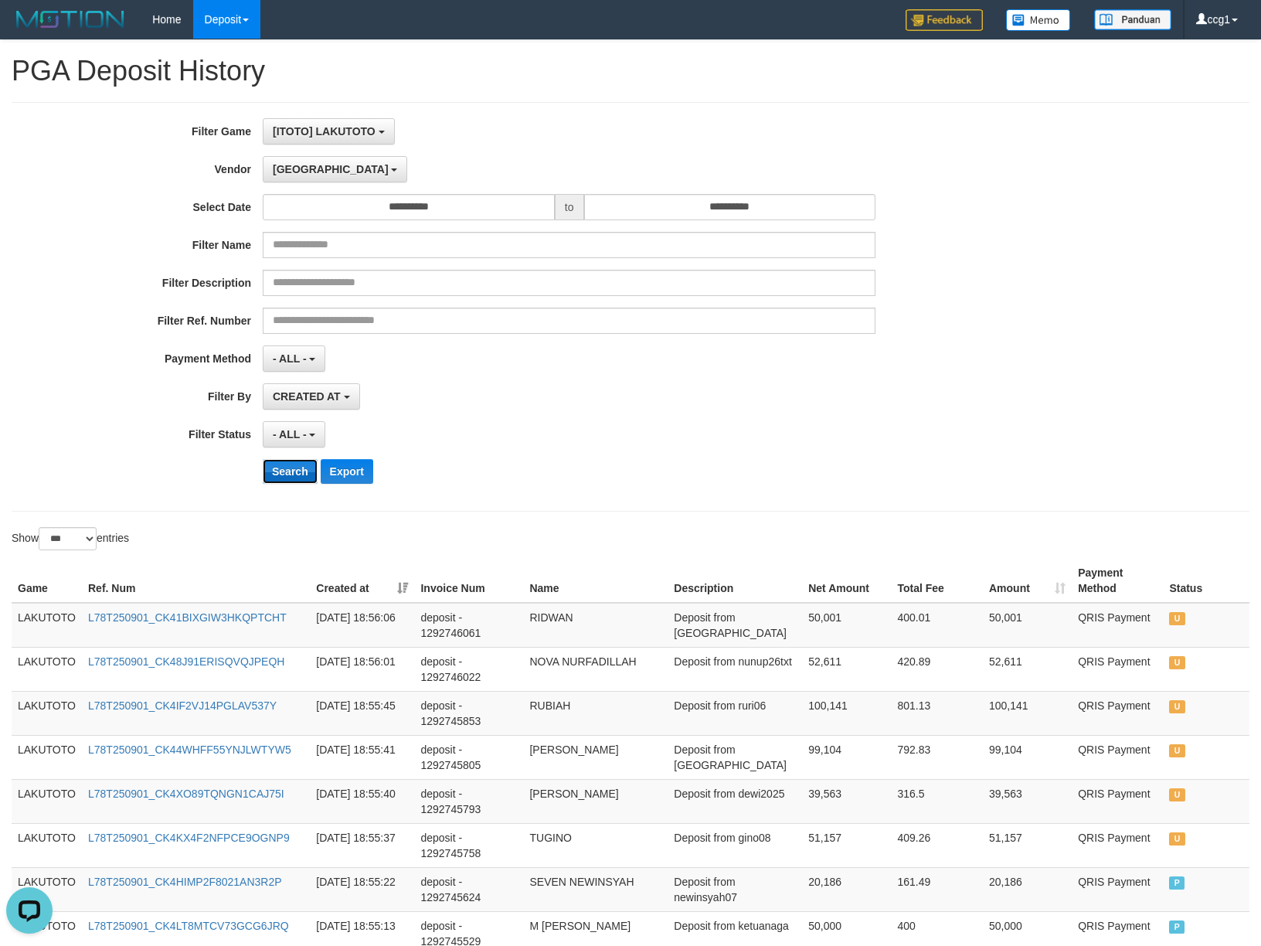
click at [295, 471] on button "Search" at bounding box center [290, 471] width 55 height 25
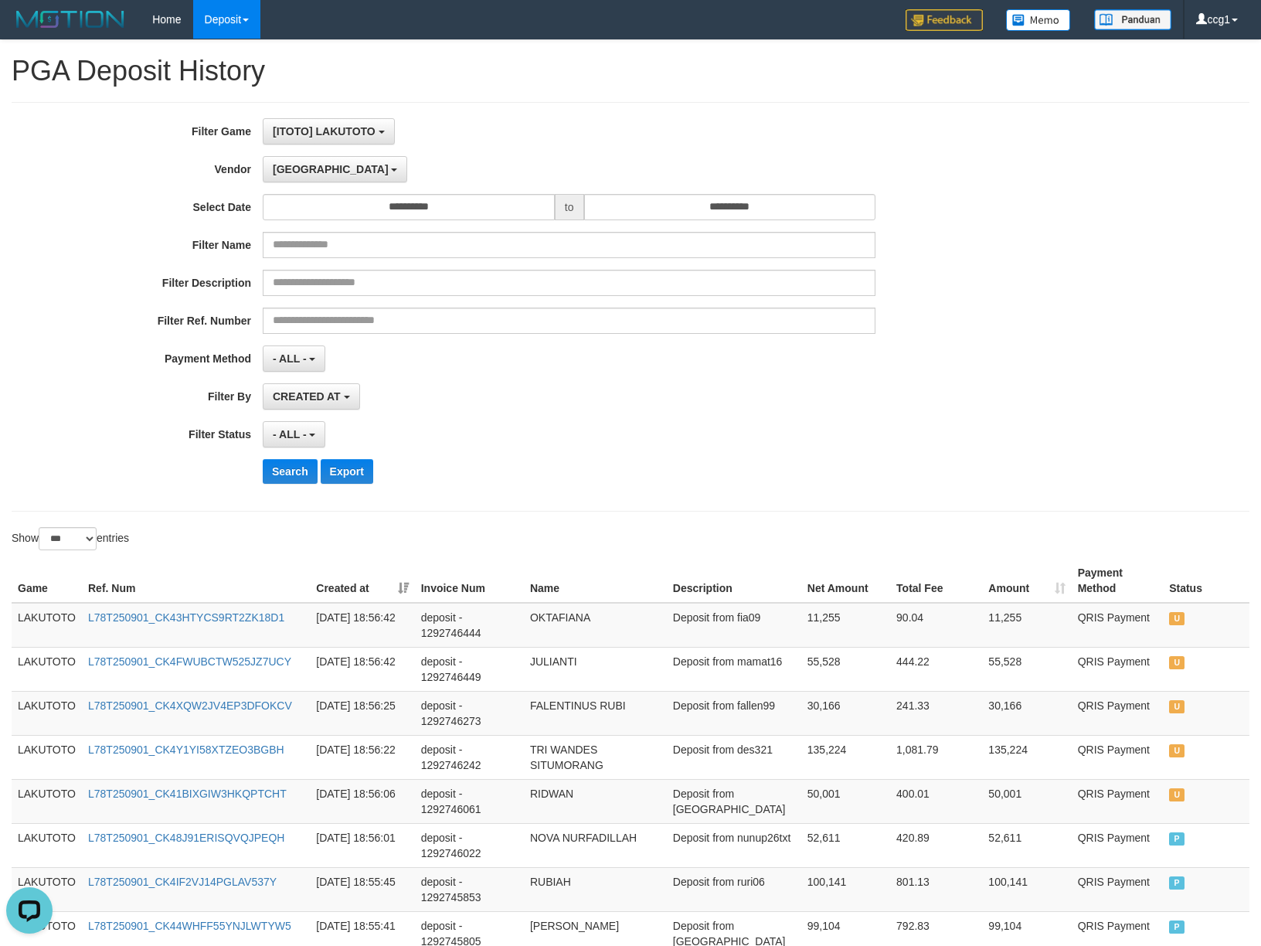
click at [638, 403] on div "CREATED AT PAID AT CREATED AT" at bounding box center [569, 396] width 613 height 26
click at [642, 403] on div "CREATED AT PAID AT CREATED AT" at bounding box center [569, 396] width 613 height 26
click at [280, 468] on button "Search" at bounding box center [290, 471] width 55 height 25
drag, startPoint x: 861, startPoint y: 468, endPoint x: 853, endPoint y: 474, distance: 9.4
click at [861, 470] on div "Search Export" at bounding box center [657, 471] width 788 height 25
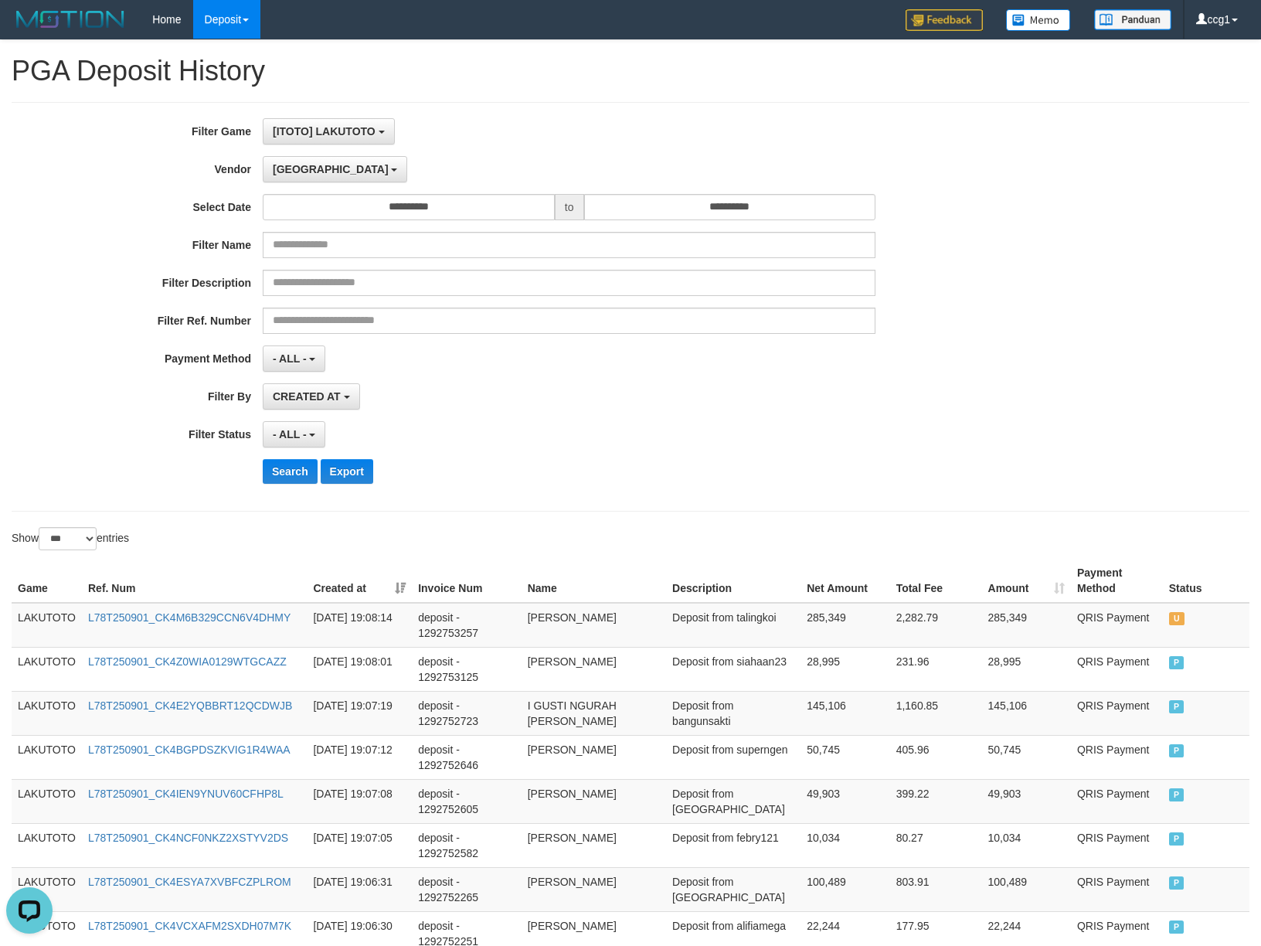
click at [915, 428] on div "**********" at bounding box center [525, 434] width 1051 height 26
click at [653, 356] on div "- ALL - SELECT ALL - ALL - SELECT PAYMENT METHOD Mandiri BNI OVO CIMB BRI MAYBA…" at bounding box center [569, 359] width 613 height 26
click at [281, 473] on button "Search" at bounding box center [290, 471] width 55 height 25
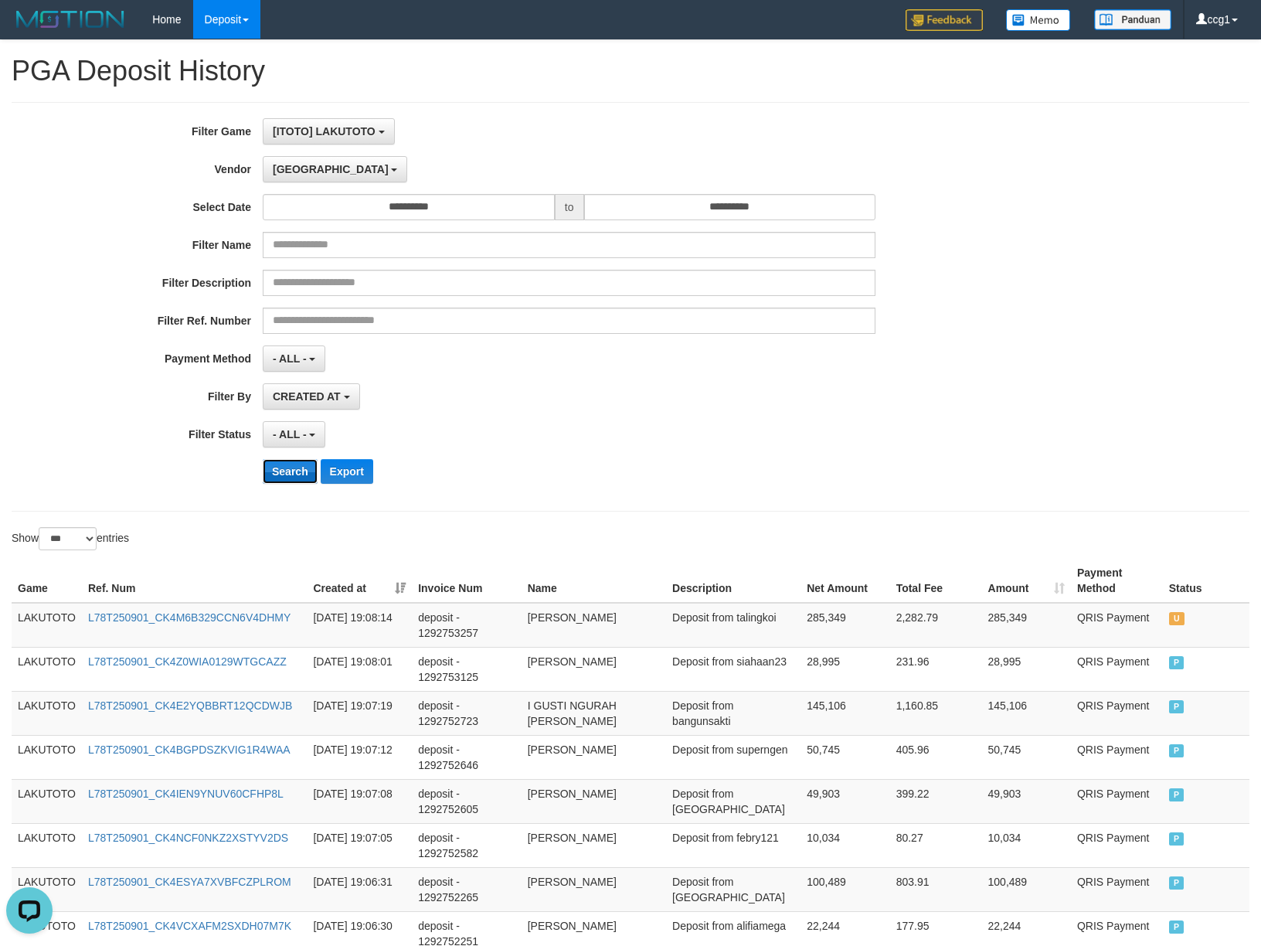
click at [288, 473] on button "Search" at bounding box center [290, 471] width 55 height 25
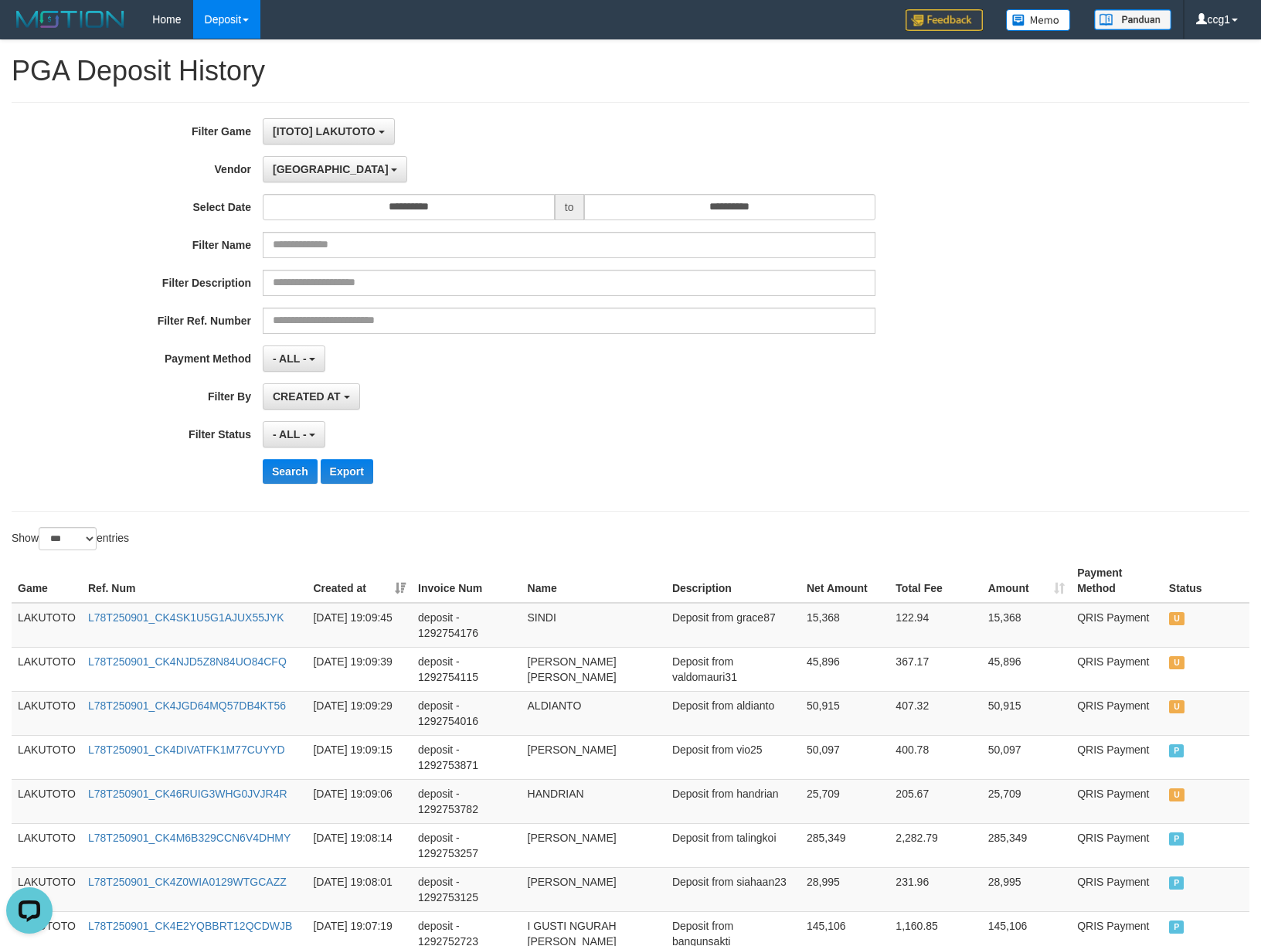
click at [674, 484] on div "Search Export" at bounding box center [657, 471] width 788 height 25
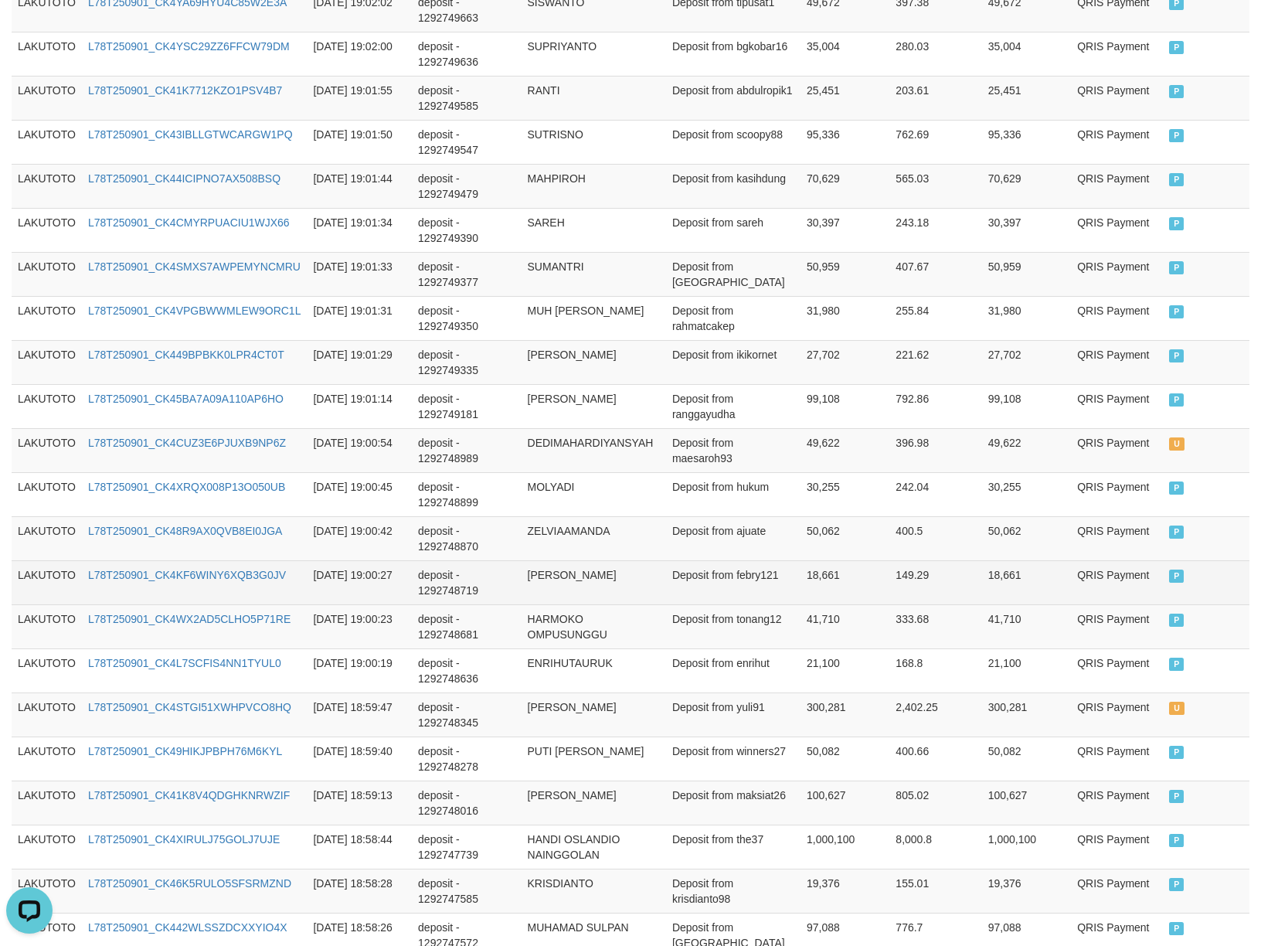
click at [631, 584] on td "[PERSON_NAME]" at bounding box center [594, 582] width 145 height 44
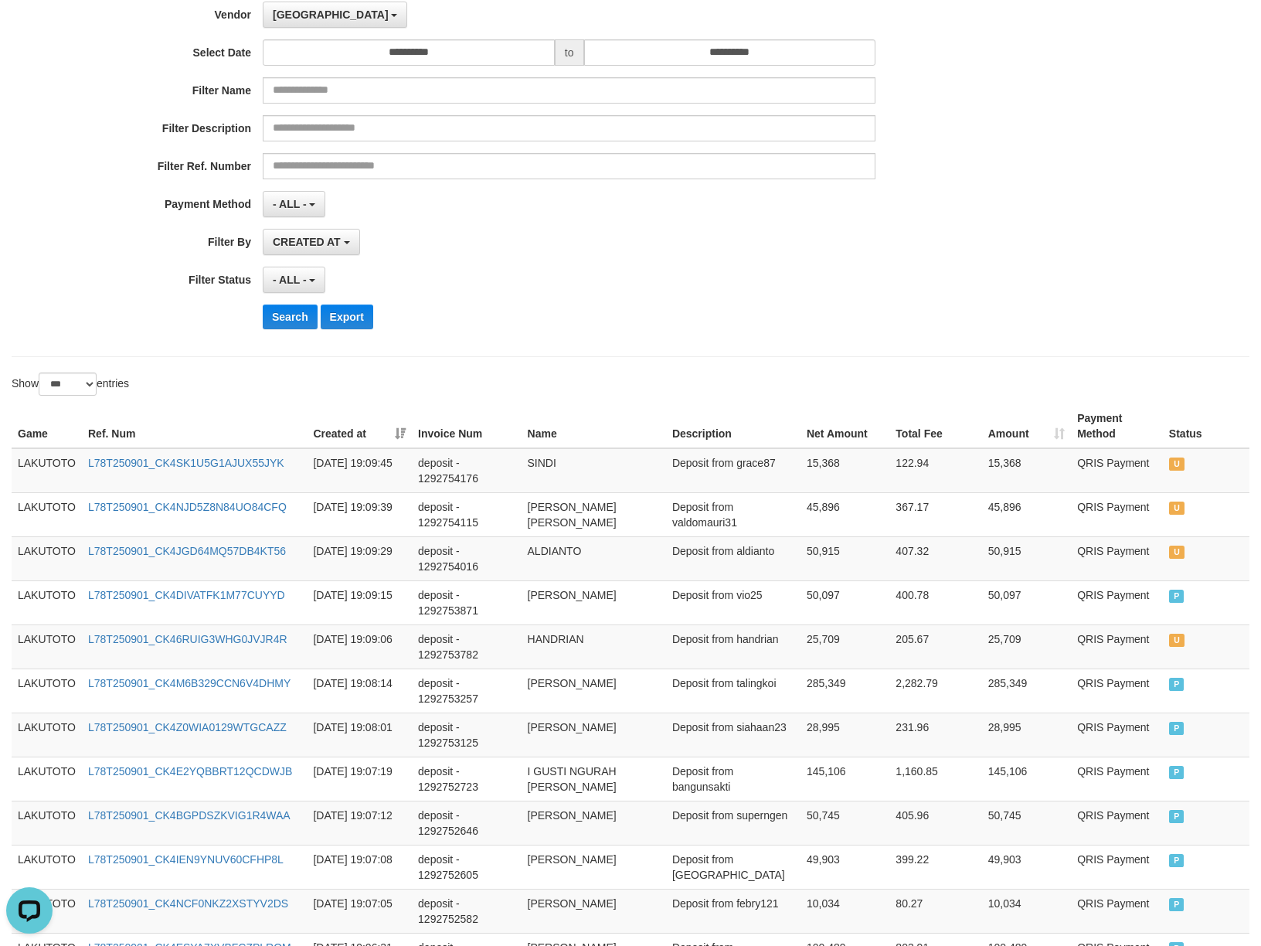
scroll to position [0, 0]
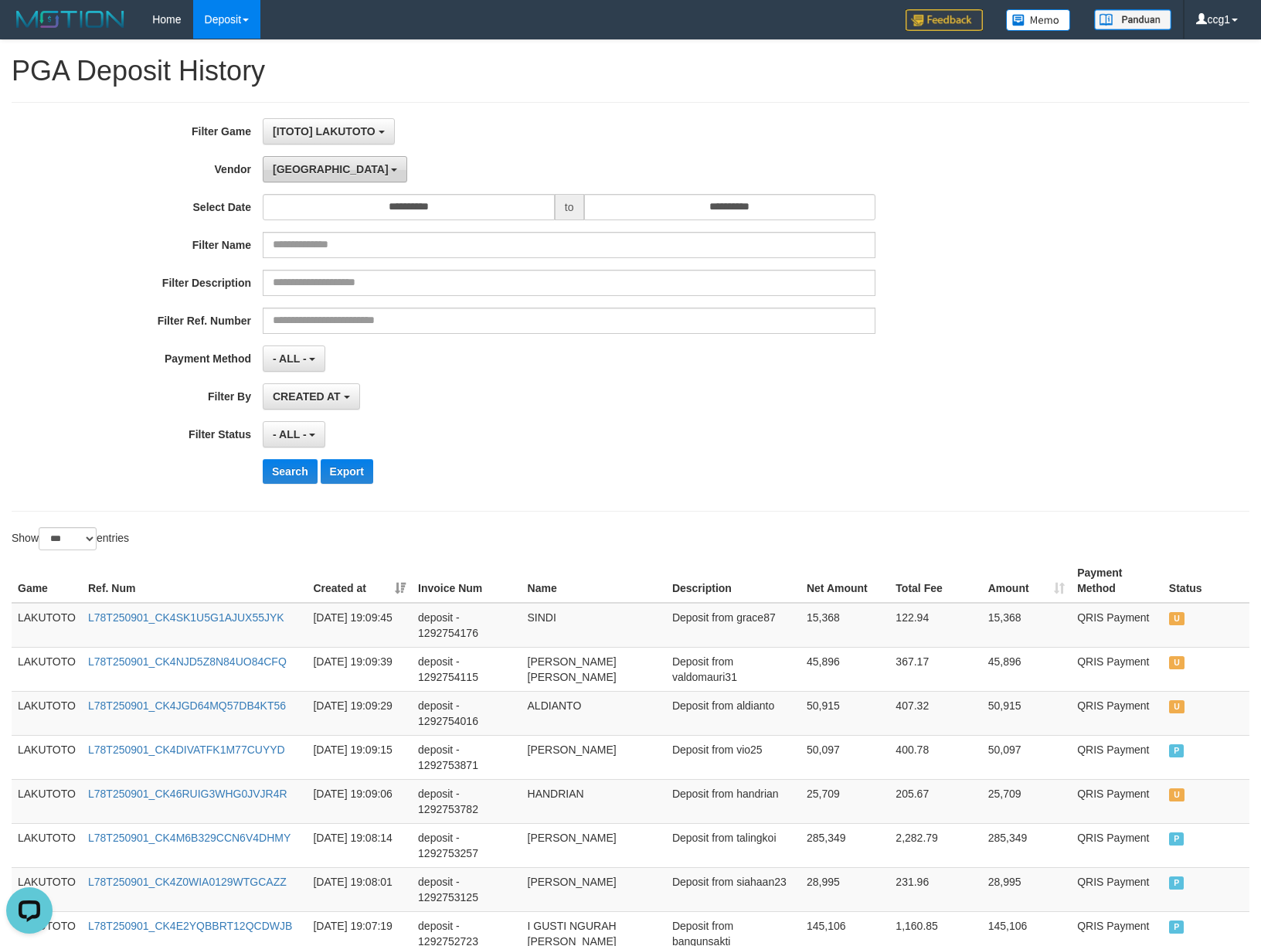
click at [289, 170] on span "[GEOGRAPHIC_DATA]" at bounding box center [331, 169] width 116 height 12
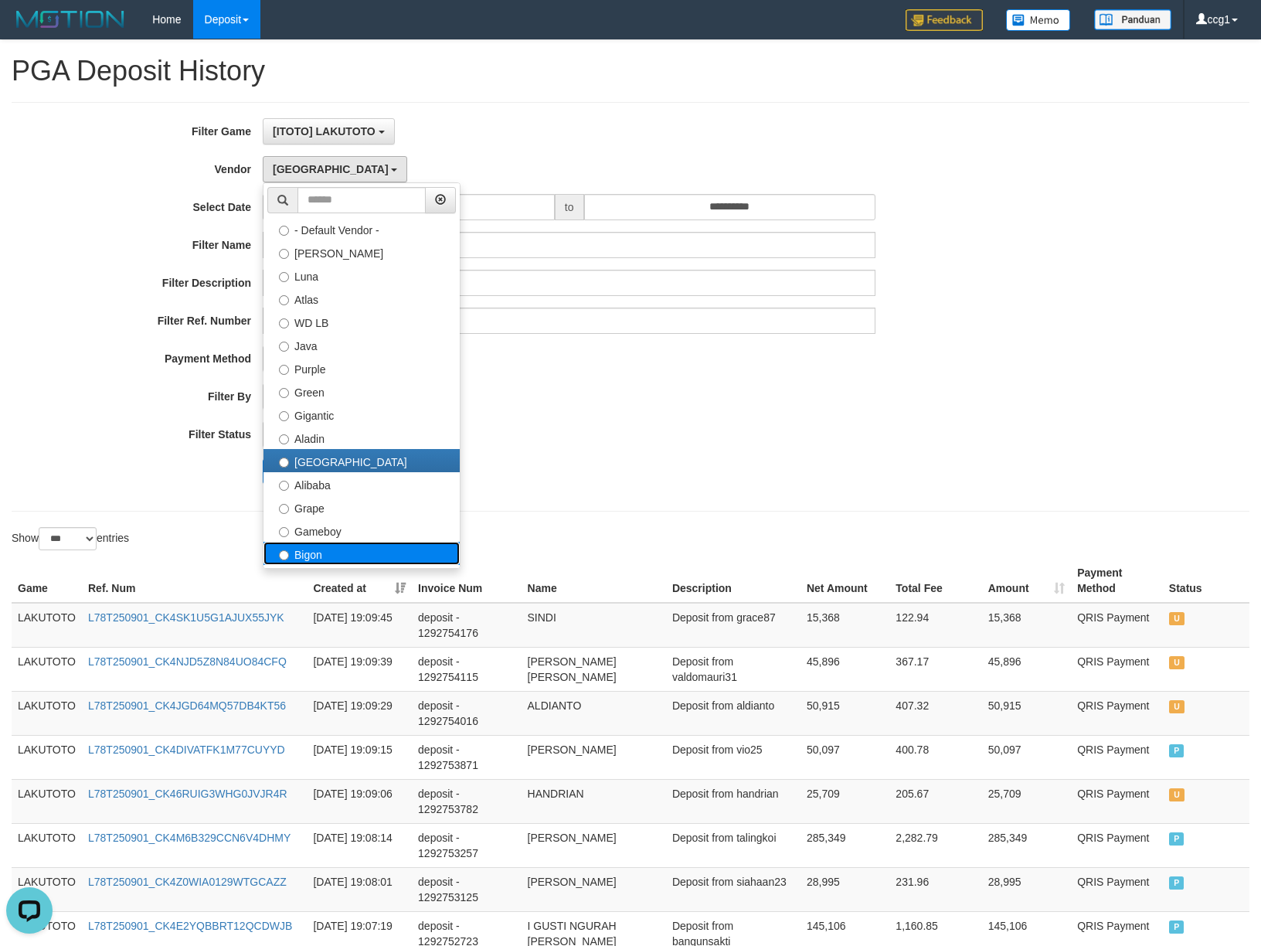
click at [335, 560] on label "Bigon" at bounding box center [362, 553] width 196 height 23
select select "**********"
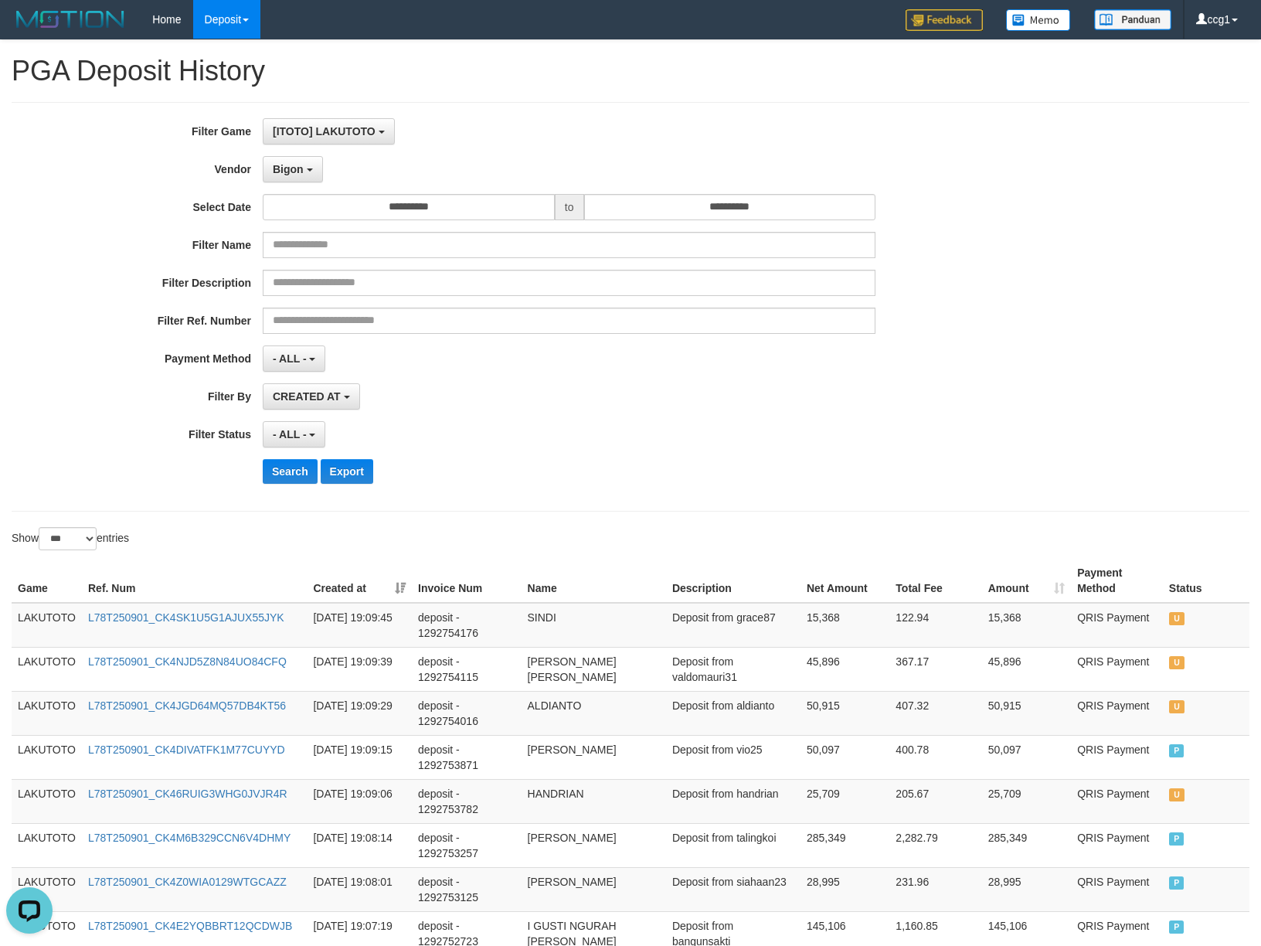
drag, startPoint x: 615, startPoint y: 523, endPoint x: 371, endPoint y: 505, distance: 244.9
click at [281, 470] on button "Search" at bounding box center [290, 471] width 55 height 25
click at [645, 468] on div "Search Export" at bounding box center [657, 471] width 788 height 25
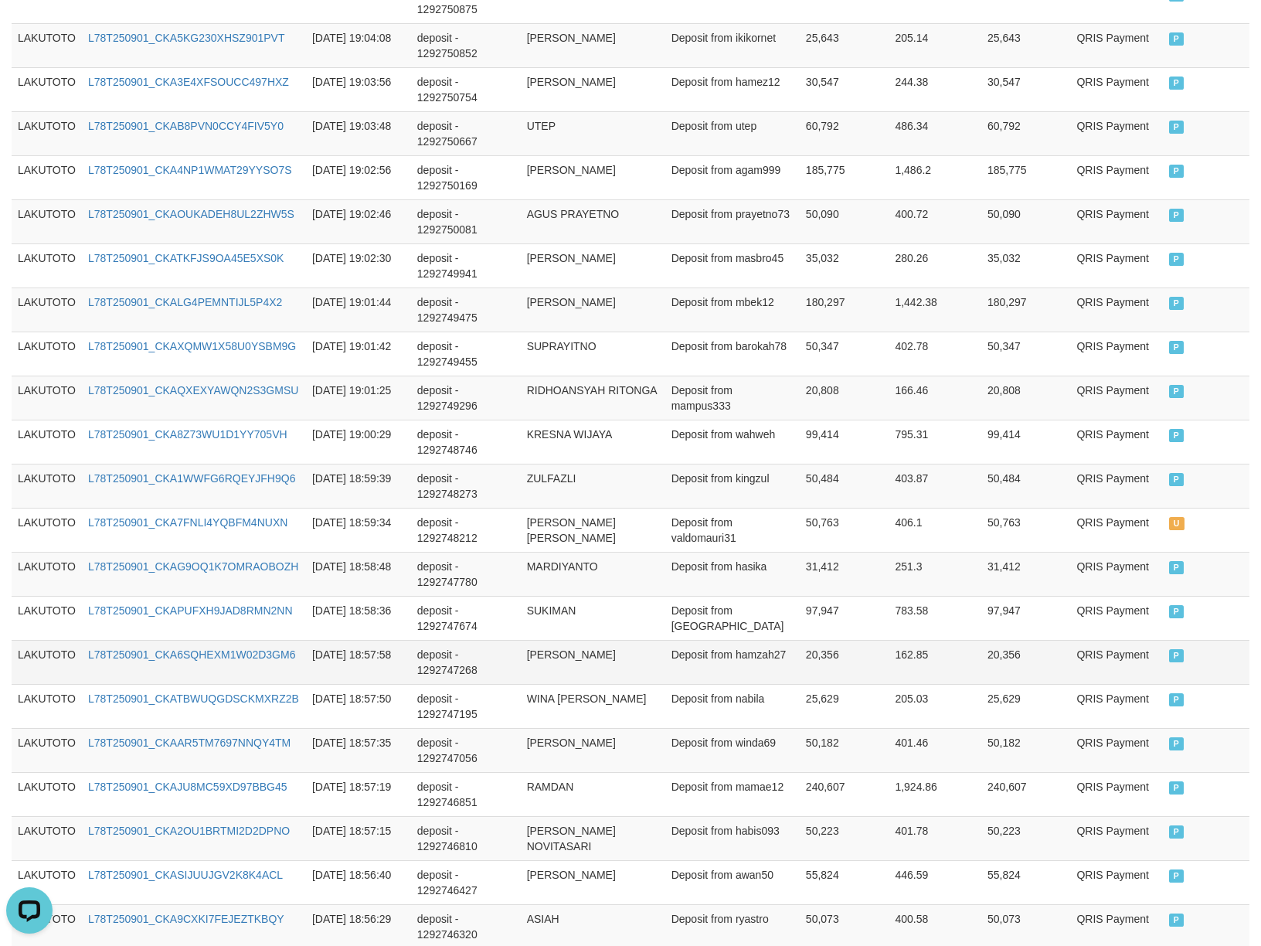
click at [606, 640] on td "[PERSON_NAME]" at bounding box center [593, 662] width 145 height 44
